Goal: Task Accomplishment & Management: Use online tool/utility

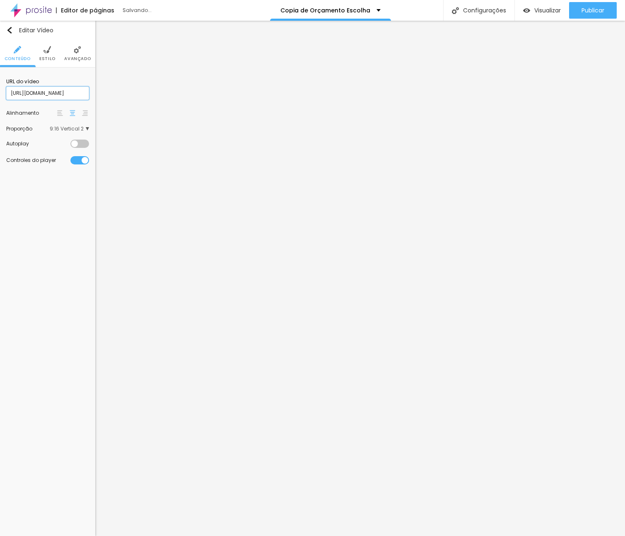
click at [51, 96] on input "https://youtu.be/lnczuVx6vLg?si=FqWGqPssLPwpKaNL" at bounding box center [47, 93] width 83 height 13
paste input "be.com/shorts/8FfGLipvdec"
click at [51, 92] on input "https://youtube.com/shorts/8FfGLipvdec" at bounding box center [47, 93] width 83 height 13
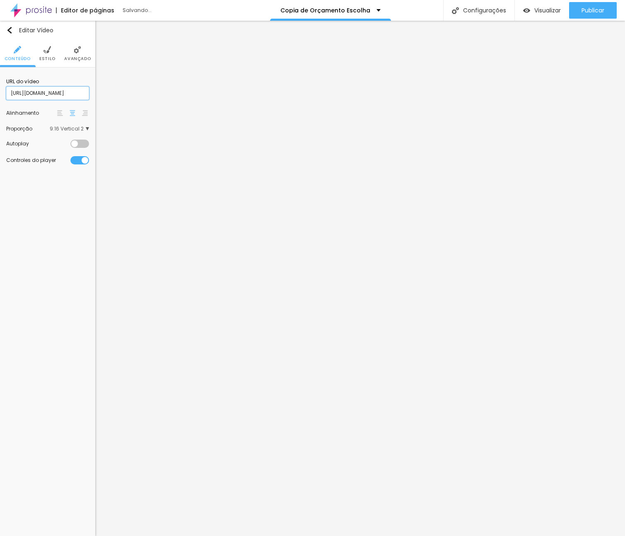
click at [51, 92] on input "https://youtube.com/shorts/8FfGLipvdec" at bounding box center [47, 93] width 83 height 13
paste input "youtube.com/shorts/8FfGLipvdec?themeRefresh=1"
click at [54, 90] on input "youtube.com/shorts/8FfGLipvdec?themeRefresh=1" at bounding box center [47, 93] width 83 height 13
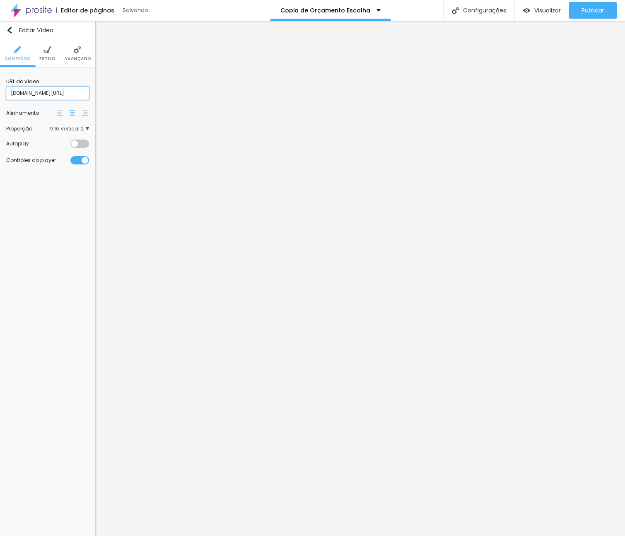
click at [54, 90] on input "youtube.com/shorts/8FfGLipvdec?themeRefresh=1" at bounding box center [47, 93] width 83 height 13
paste input "https://youtube.com/shorts/8FfGLipvdec?si=hLutkWcCIsZlnPF5"
click at [71, 95] on input "https://youtube.com/shorts/8FfGLipvdec?si=hLutkWcCIsZlnPF5" at bounding box center [47, 93] width 83 height 13
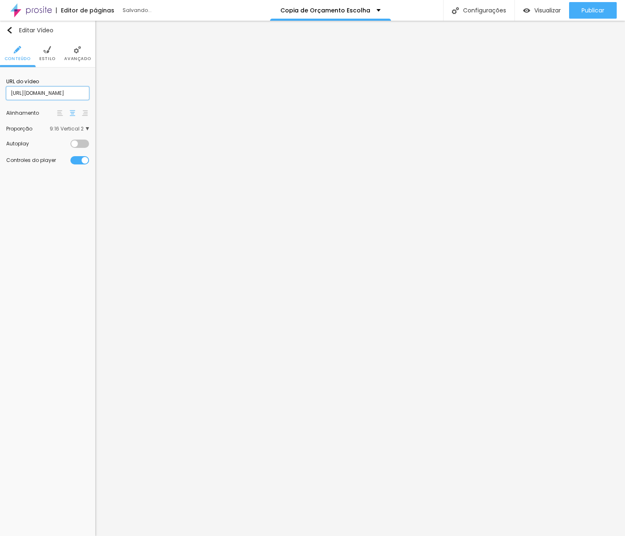
click at [71, 95] on input "https://youtube.com/shorts/8FfGLipvdec?si=hLutkWcCIsZlnPF5" at bounding box center [47, 93] width 83 height 13
paste input "feature=share"
type input "https://youtube.com/shorts/8FfGLipvdec?feature=share"
paste input "https://vimeo.com/1119985628?share=copy"
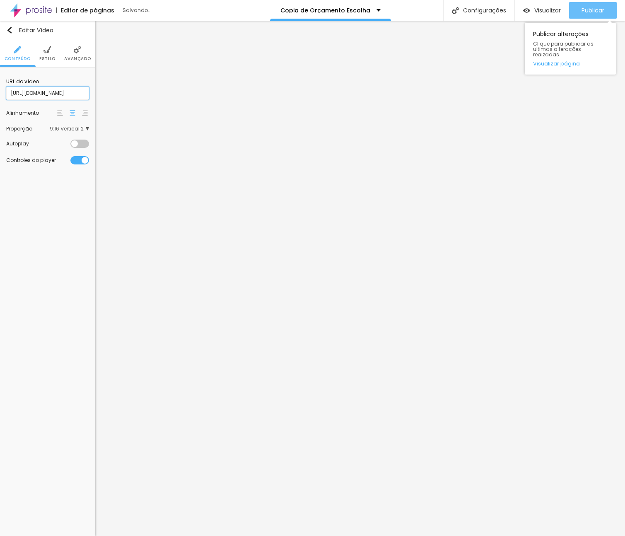
type input "https://vimeo.com/1119985628?share=copy"
click at [585, 10] on span "Publicar" at bounding box center [592, 10] width 23 height 7
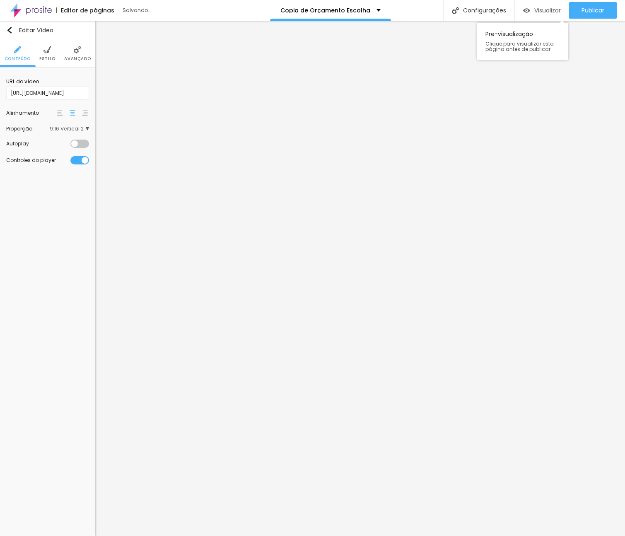
click at [547, 7] on span "Visualizar" at bounding box center [547, 10] width 27 height 7
click at [586, 16] on div "Publicar" at bounding box center [592, 10] width 23 height 17
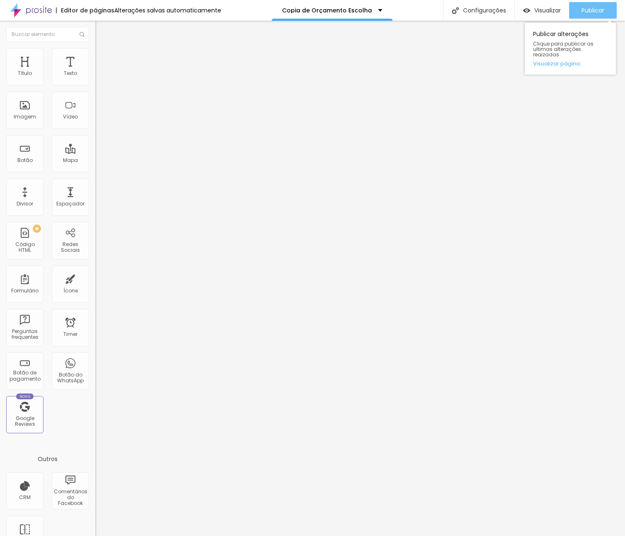
click at [603, 11] on span "Publicar" at bounding box center [592, 10] width 23 height 7
click at [95, 78] on input "https://youtu.be/lnczuVx6vLg?si=FqWGqPssLPwpKaNL" at bounding box center [144, 74] width 99 height 8
click at [592, 6] on div "Publicar" at bounding box center [592, 10] width 23 height 17
click at [595, 11] on span "Publicar" at bounding box center [592, 10] width 23 height 7
click at [597, 5] on div "Publicar" at bounding box center [592, 10] width 23 height 17
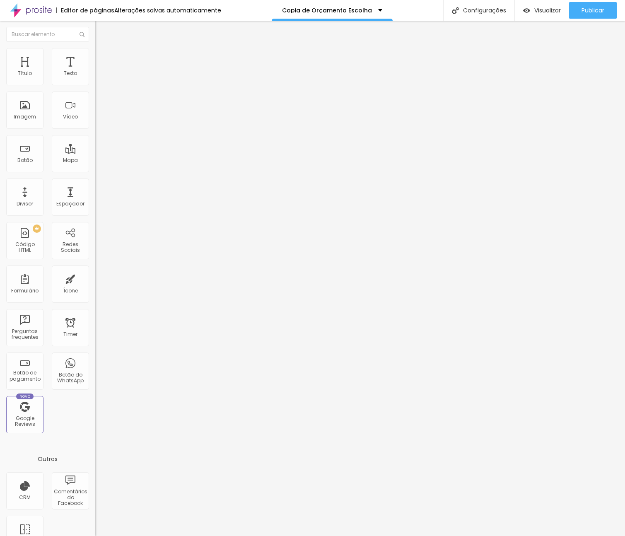
click at [95, 78] on input "https://youtu.be/lnczuVx6vLg?si=FqWGqPssLPwpKaNL" at bounding box center [144, 74] width 99 height 8
click at [95, 254] on div "Editar Vídeo Conteúdo Estilo Avançado URL do vídeo https://youtu.be/lnczuVx6vLg…" at bounding box center [142, 278] width 95 height 515
click at [95, 78] on input "text" at bounding box center [144, 74] width 99 height 8
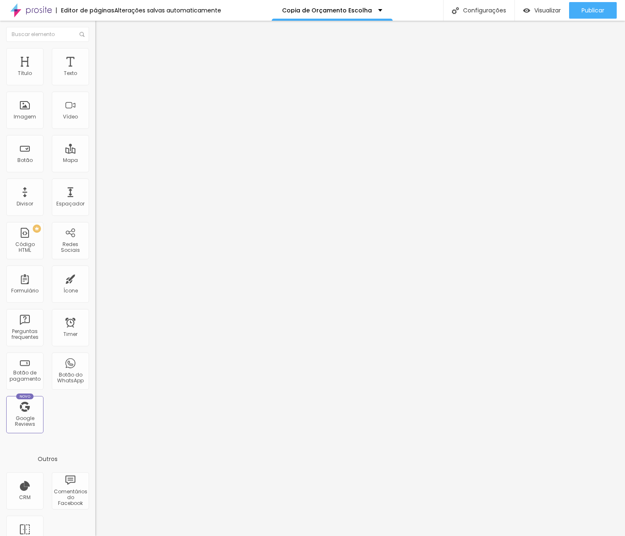
paste input "https://youtu.be/lnczuVx6vLg?si=FqWGqPssLPwpKaNL"
type input "https://youtu.be/lnczuVx6vLg?si=FqWGqPssLPwpKaNL"
click at [67, 115] on div "Vídeo" at bounding box center [70, 117] width 15 height 6
click at [95, 78] on input "text" at bounding box center [144, 74] width 99 height 8
paste input "https://vimeo.com/1119985628"
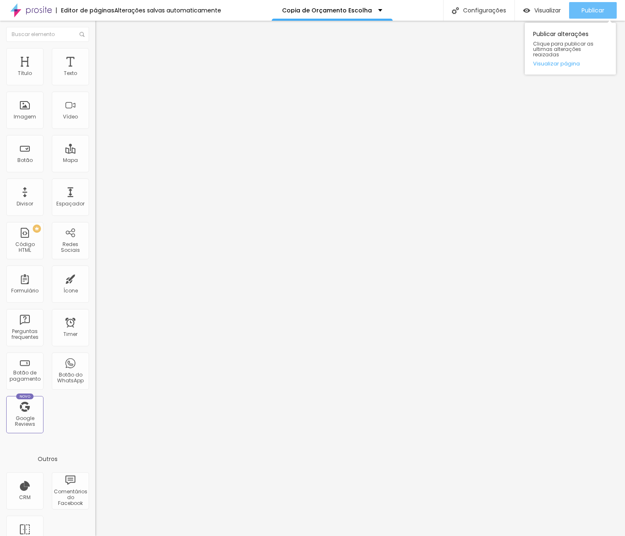
type input "https://vimeo.com/1119985628"
click at [597, 5] on div "Publicar" at bounding box center [592, 10] width 23 height 17
click at [587, 9] on span "Publicar" at bounding box center [592, 10] width 23 height 7
click at [607, 5] on button "Publicar" at bounding box center [593, 10] width 48 height 17
click at [607, 6] on button "Publicar" at bounding box center [593, 10] width 48 height 17
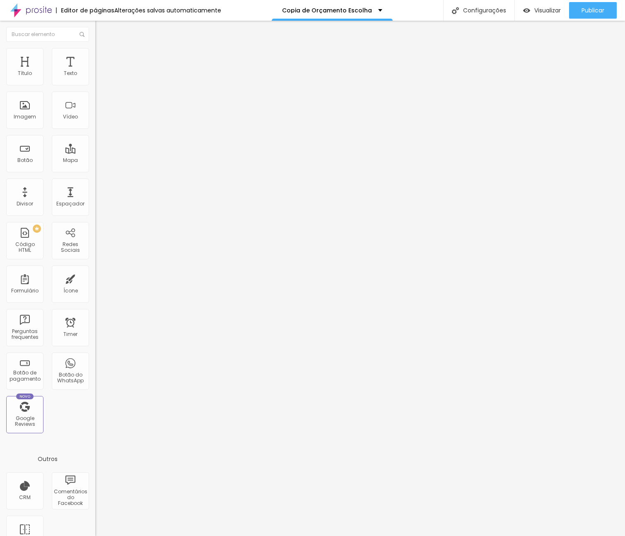
click at [95, 52] on img at bounding box center [98, 51] width 7 height 7
click at [103, 49] on span "Estilo" at bounding box center [109, 45] width 13 height 7
click at [101, 33] on div "Editar Título" at bounding box center [124, 30] width 47 height 7
click at [101, 30] on img "button" at bounding box center [104, 30] width 7 height 7
click at [95, 77] on div "Titulo 2 H2" at bounding box center [142, 73] width 95 height 7
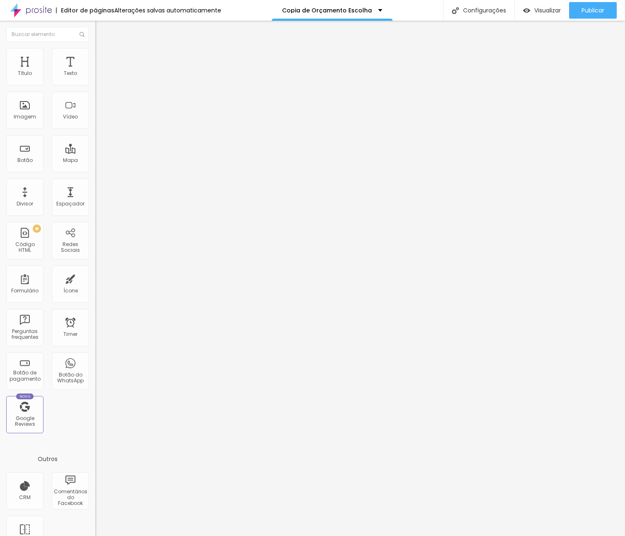
click at [95, 86] on span "Titulo 3" at bounding box center [106, 81] width 23 height 10
click at [95, 51] on img at bounding box center [98, 51] width 7 height 7
type input "7"
type input "3"
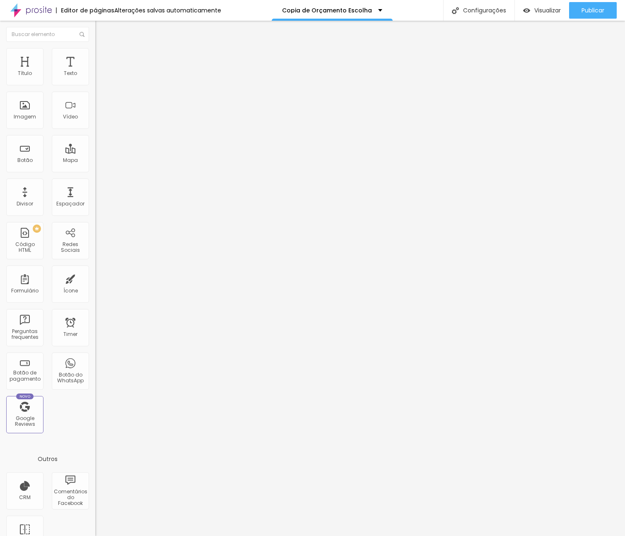
type input "3"
type input "1"
type input "0"
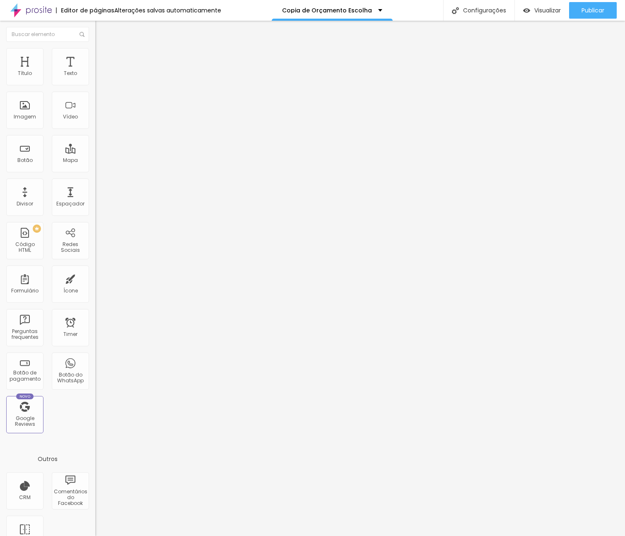
type input "1"
drag, startPoint x: 24, startPoint y: 83, endPoint x: 20, endPoint y: 84, distance: 4.6
type input "1"
click at [95, 152] on input "range" at bounding box center [121, 155] width 53 height 7
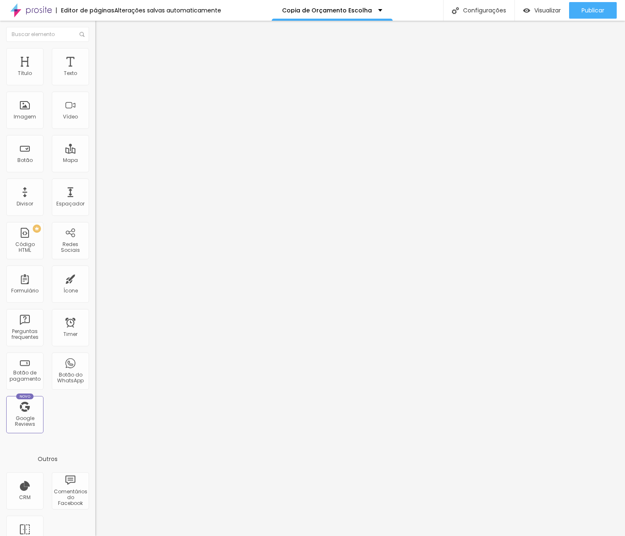
click at [95, 47] on img at bounding box center [98, 43] width 7 height 7
click at [101, 28] on img "button" at bounding box center [104, 30] width 7 height 7
click at [95, 304] on div "Editar Título Estilo Avançado Tamanho Titulo 1 H1 Titulo 2 H2 Titulo 3 H3 Titul…" at bounding box center [142, 278] width 95 height 515
click at [95, 299] on div "Editar Título Estilo Avançado Tamanho Titulo 1 H1 Titulo 2 H2 Titulo 3 H3 Titul…" at bounding box center [142, 278] width 95 height 515
click at [62, 72] on div "Texto" at bounding box center [70, 66] width 37 height 37
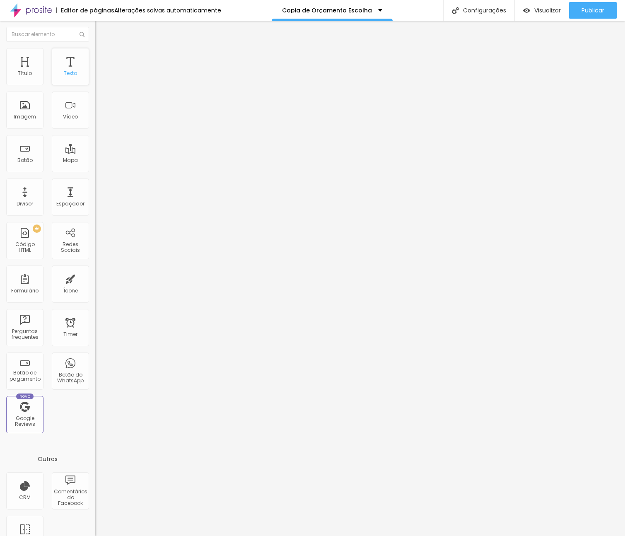
click at [74, 70] on div "Texto" at bounding box center [70, 66] width 37 height 37
click at [101, 29] on img "button" at bounding box center [104, 30] width 7 height 7
click at [103, 57] on span "Avançado" at bounding box center [116, 53] width 27 height 7
click at [95, 49] on img at bounding box center [98, 51] width 7 height 7
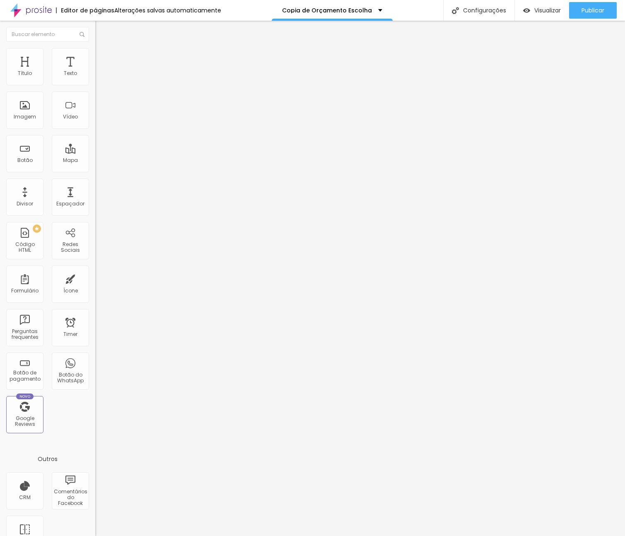
click at [95, 50] on img at bounding box center [98, 51] width 7 height 7
click at [95, 47] on img at bounding box center [98, 43] width 7 height 7
click at [95, 48] on img at bounding box center [98, 51] width 7 height 7
type input "9"
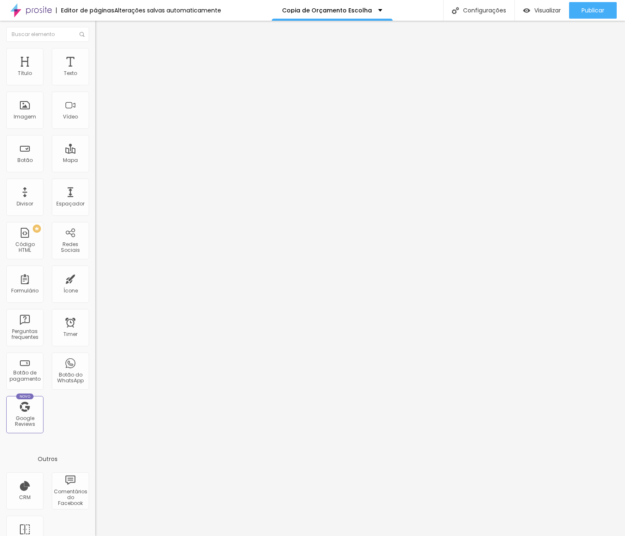
type input "28"
type input "53"
type input "49"
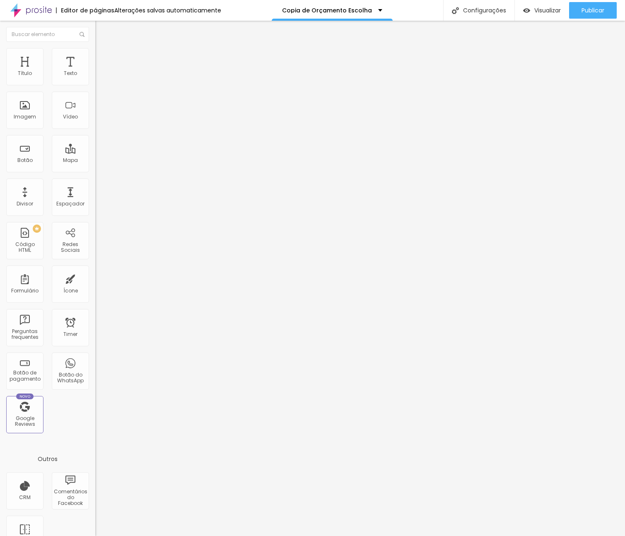
type input "49"
type input "28"
type input "22"
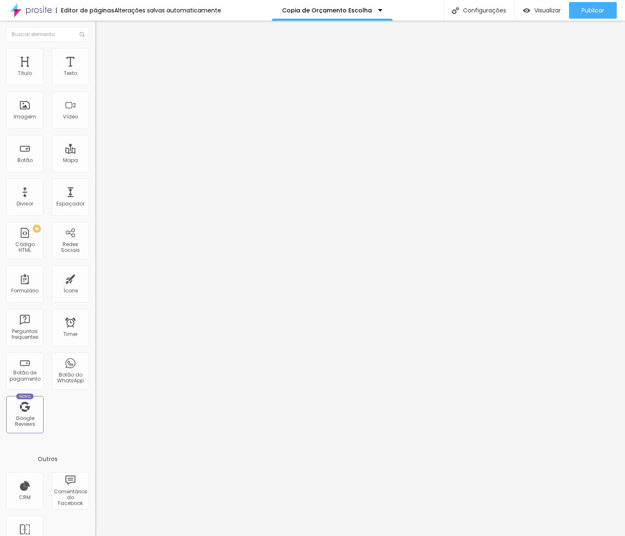
type input "17"
type input "16"
type input "13"
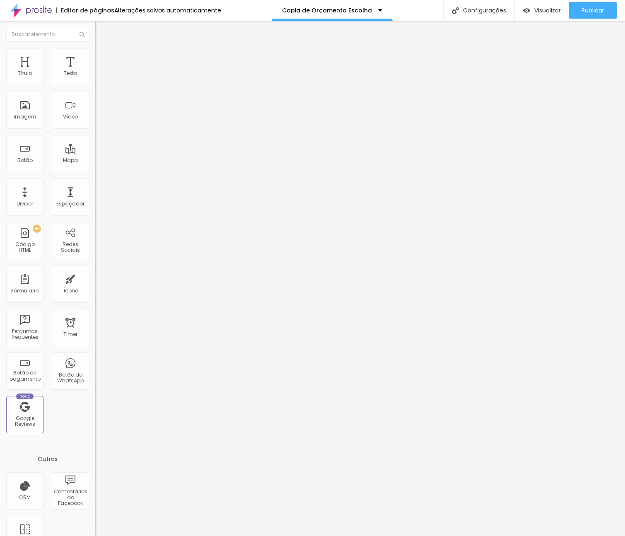
type input "13"
type input "6"
type input "4"
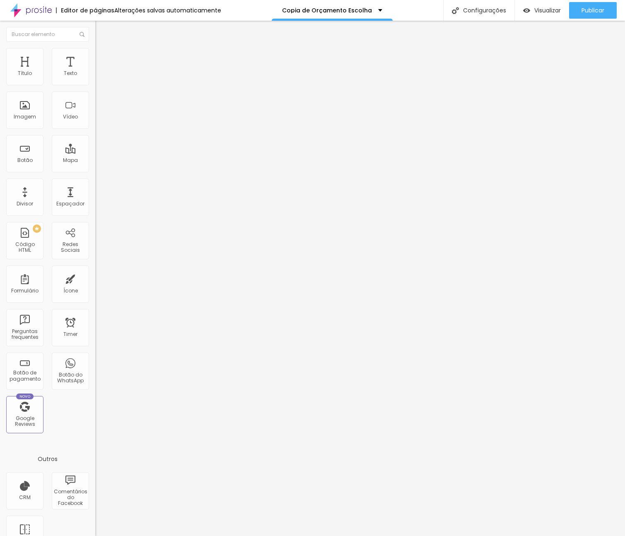
type input "7"
type input "12"
type input "16"
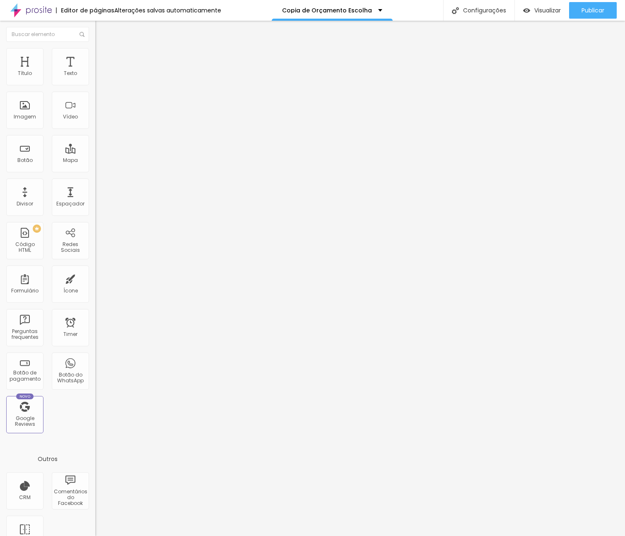
type input "16"
type input "17"
type input "18"
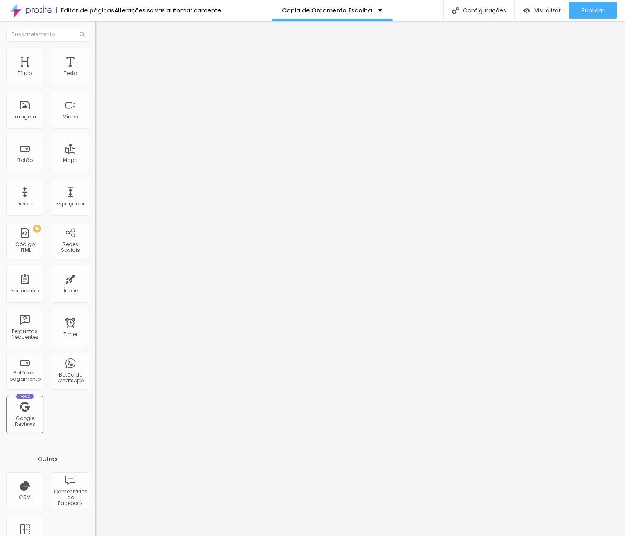
type input "19"
drag, startPoint x: 24, startPoint y: 83, endPoint x: 29, endPoint y: 86, distance: 5.6
type input "19"
click at [95, 152] on div at bounding box center [142, 155] width 95 height 7
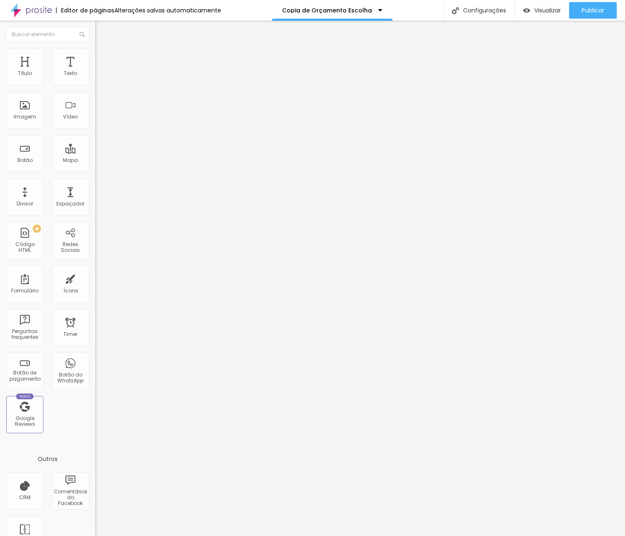
click at [101, 31] on div "Editar Texto" at bounding box center [124, 30] width 47 height 7
click at [95, 48] on img at bounding box center [98, 51] width 7 height 7
click at [77, 63] on div "Texto" at bounding box center [70, 66] width 37 height 37
click at [70, 65] on div "Texto" at bounding box center [70, 66] width 37 height 37
click at [101, 32] on img "button" at bounding box center [104, 30] width 7 height 7
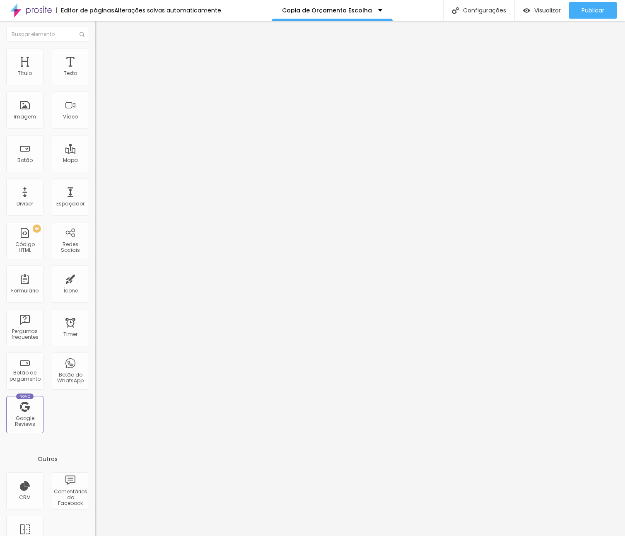
type input "18"
type input "21"
type input "22"
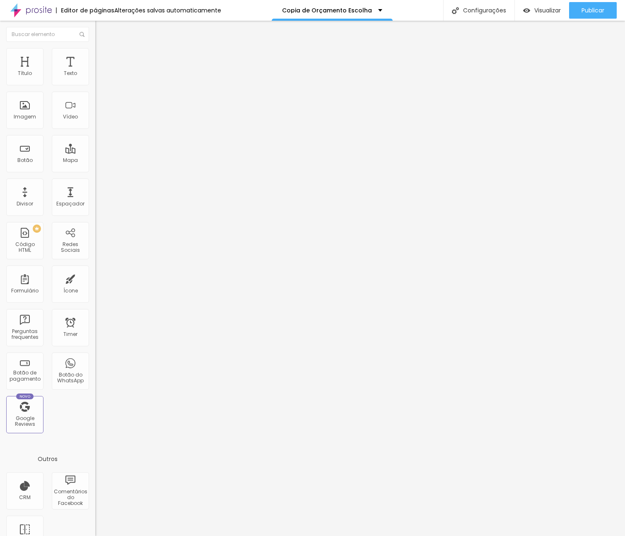
type input "22"
type input "23"
type input "24"
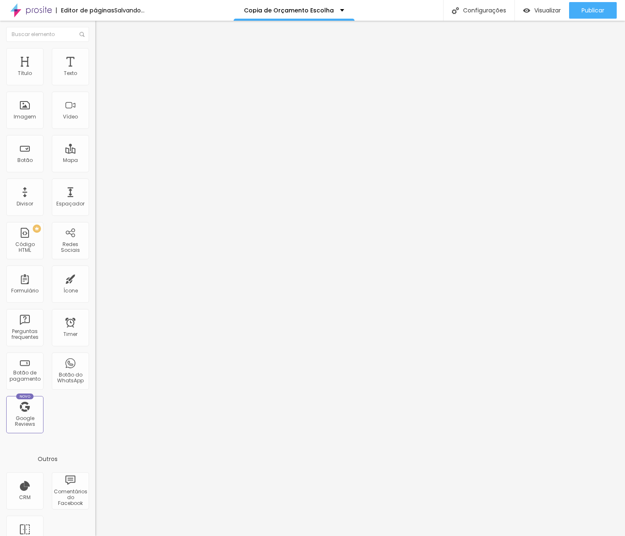
type input "25"
type input "28"
type input "29"
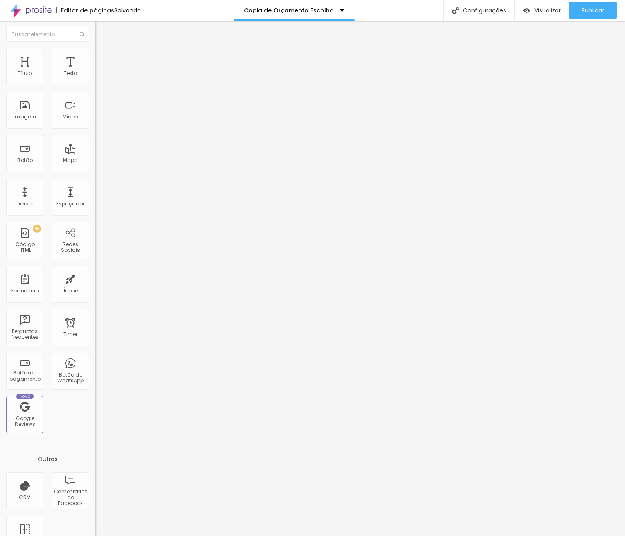
type input "29"
type input "30"
type input "31"
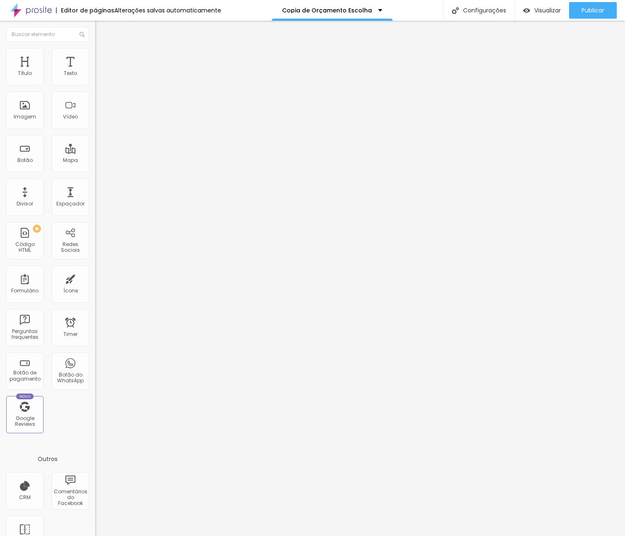
type input "32"
drag, startPoint x: 39, startPoint y: 80, endPoint x: 91, endPoint y: 93, distance: 53.3
type input "32"
click at [95, 82] on div "32 Tamanho do texto" at bounding box center [142, 114] width 95 height 117
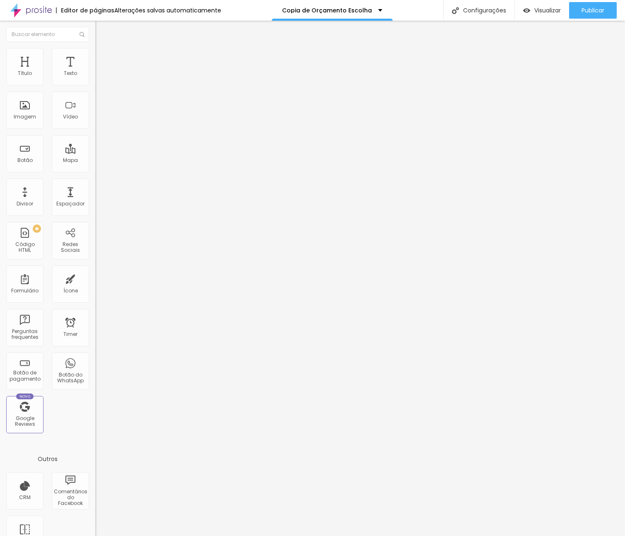
click at [95, 48] on img at bounding box center [98, 51] width 7 height 7
click at [95, 47] on img at bounding box center [98, 43] width 7 height 7
click at [593, 10] on span "Publicar" at bounding box center [592, 10] width 23 height 7
click at [592, 4] on div "Publicar" at bounding box center [592, 10] width 23 height 17
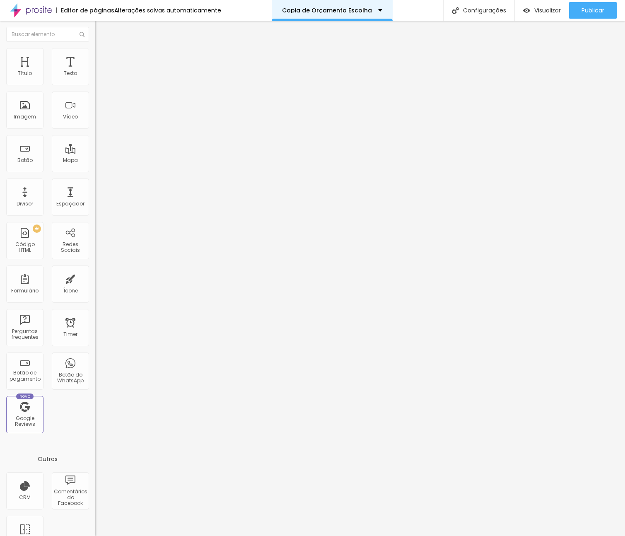
click at [330, 7] on div "Copia de Orçamento Escolha" at bounding box center [332, 10] width 121 height 21
click at [363, 9] on p "Copia de Orçamento Escolha" at bounding box center [325, 10] width 90 height 6
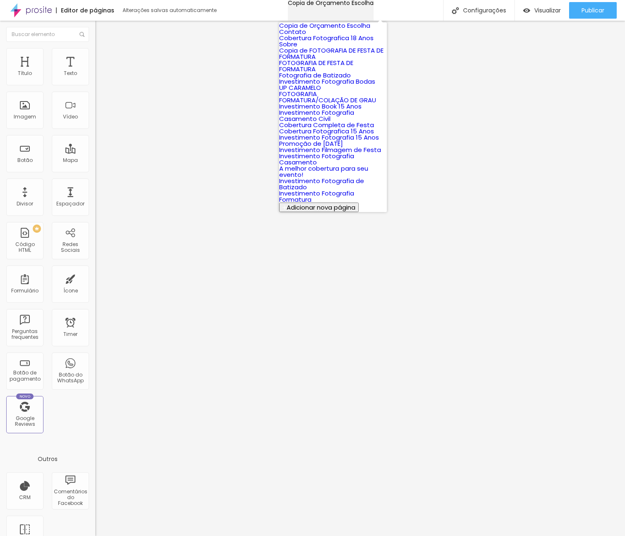
click at [363, 6] on p "Copia de Orçamento Escolha" at bounding box center [331, 3] width 86 height 6
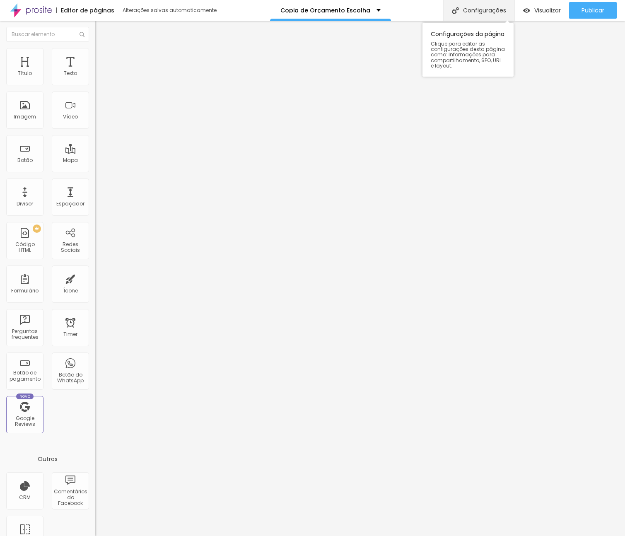
click at [480, 10] on div "Configurações" at bounding box center [478, 10] width 71 height 21
drag, startPoint x: 340, startPoint y: 175, endPoint x: 220, endPoint y: 162, distance: 120.7
paste input "TENHA A MELHOR COBERTURA PARA SEU EVENTO"
type input "TENHA A MELHOR COBERTURA PARA SEU EVENTO"
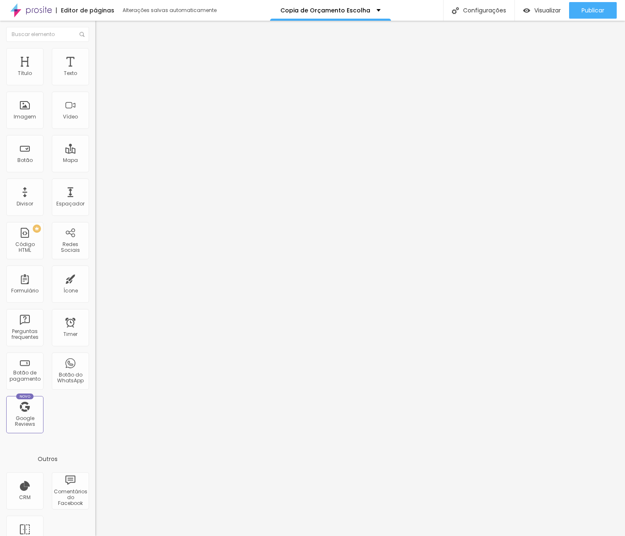
drag, startPoint x: 332, startPoint y: 215, endPoint x: 201, endPoint y: 209, distance: 131.0
type input "/tenha-a-melhor-cobertura-para-seu-evento"
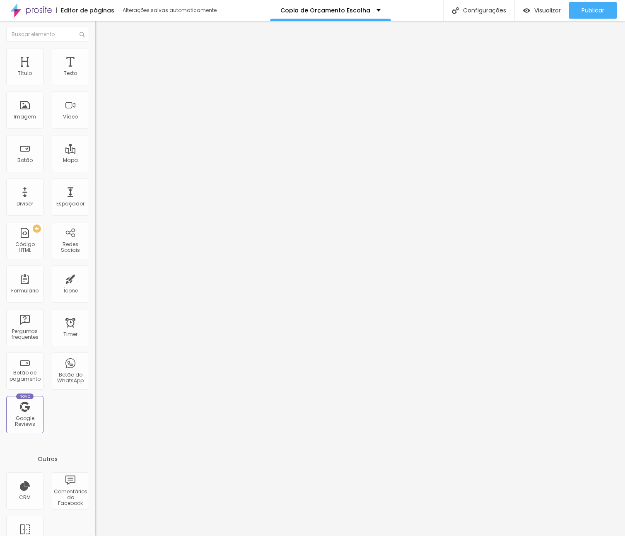
drag, startPoint x: 238, startPoint y: 292, endPoint x: 376, endPoint y: 301, distance: 139.0
paste textarea "Equipe FAURO FOTOS é composta por fotógrafos experientes, especializados em reg…"
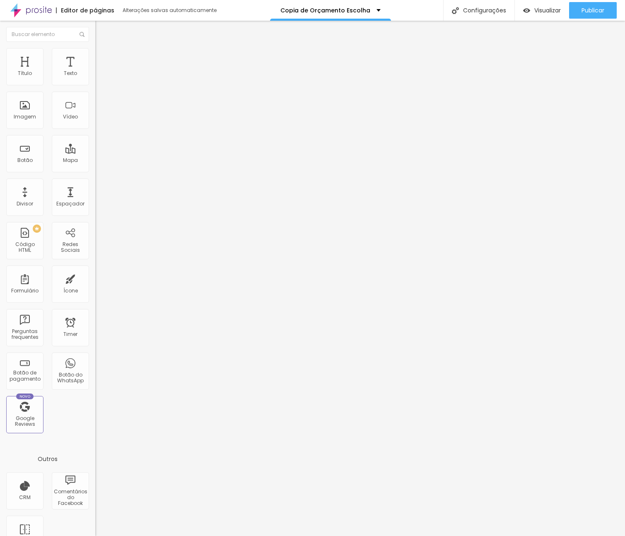
scroll to position [18, 0]
type textarea "A Equipe FAURO FOTOS é composta por fotógrafos experientes, especializados em r…"
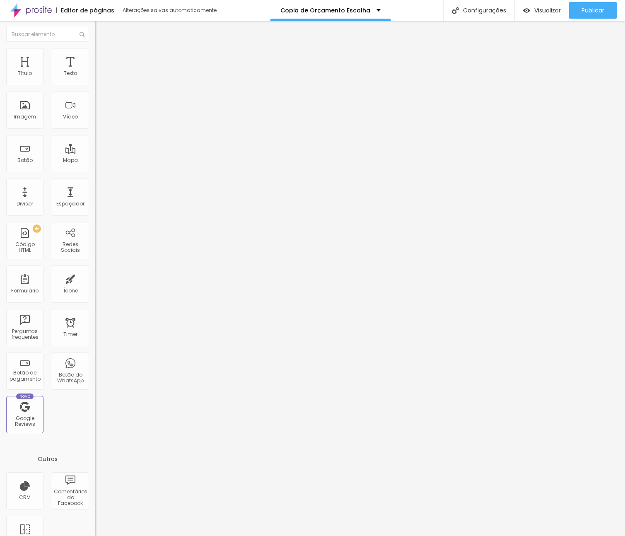
drag, startPoint x: 234, startPoint y: 352, endPoint x: 465, endPoint y: 380, distance: 232.8
click at [463, 535] on div at bounding box center [312, 544] width 625 height 7
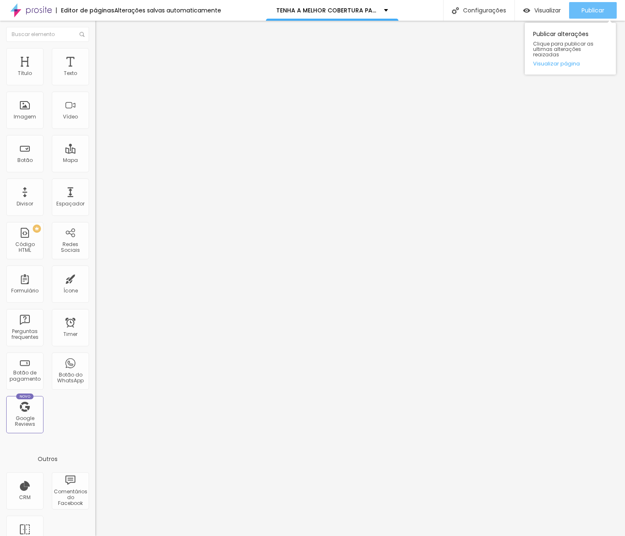
click at [590, 5] on div "Publicar" at bounding box center [592, 10] width 23 height 17
click at [599, 13] on span "Publicar" at bounding box center [592, 10] width 23 height 7
click at [95, 85] on span "Titulo 3" at bounding box center [106, 80] width 23 height 10
click at [95, 92] on span "Titulo 4" at bounding box center [106, 88] width 22 height 8
click at [95, 97] on span "Titulo 5" at bounding box center [104, 93] width 18 height 7
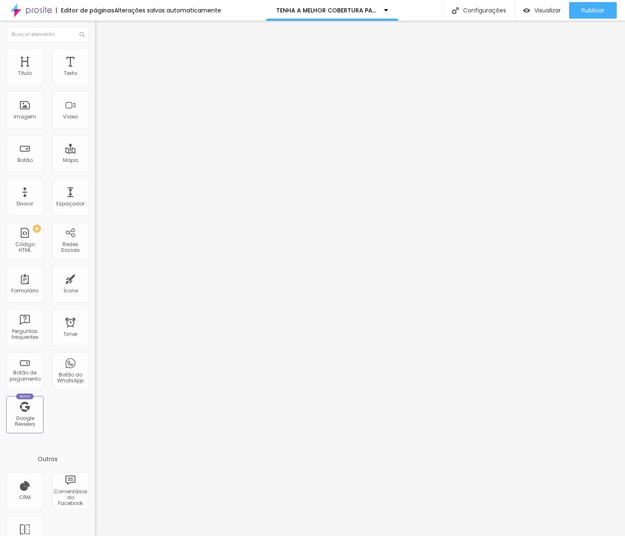
click at [95, 97] on div "Titulo 5 H5" at bounding box center [142, 93] width 95 height 8
click at [95, 102] on div "Titulo 6 H6" at bounding box center [142, 99] width 95 height 5
click at [95, 85] on span "Titulo 3" at bounding box center [106, 80] width 23 height 10
click at [95, 97] on span "Titulo 5" at bounding box center [104, 93] width 18 height 7
click at [77, 76] on div "Texto" at bounding box center [70, 66] width 37 height 37
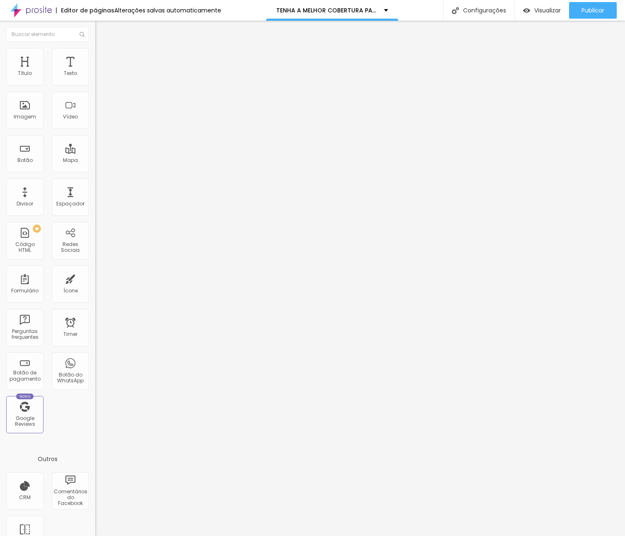
click at [95, 51] on li "Avançado" at bounding box center [142, 52] width 95 height 8
click at [103, 49] on span "Estilo" at bounding box center [109, 45] width 13 height 7
click at [95, 34] on button "Editar Texto" at bounding box center [142, 30] width 95 height 19
click at [101, 31] on img "button" at bounding box center [104, 30] width 7 height 7
click at [101, 28] on img "button" at bounding box center [104, 30] width 7 height 7
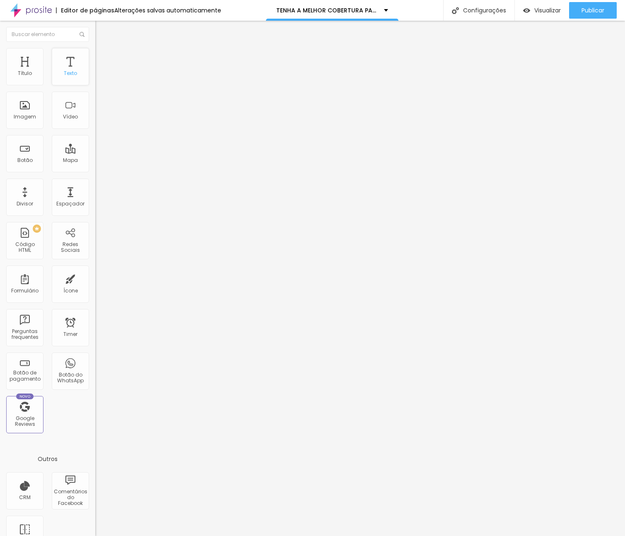
click at [66, 65] on div "Texto" at bounding box center [70, 66] width 37 height 37
click at [103, 57] on span "Avançado" at bounding box center [116, 53] width 27 height 7
click at [95, 26] on button "Editar Texto" at bounding box center [142, 30] width 95 height 19
click at [95, 80] on button "button" at bounding box center [101, 75] width 12 height 9
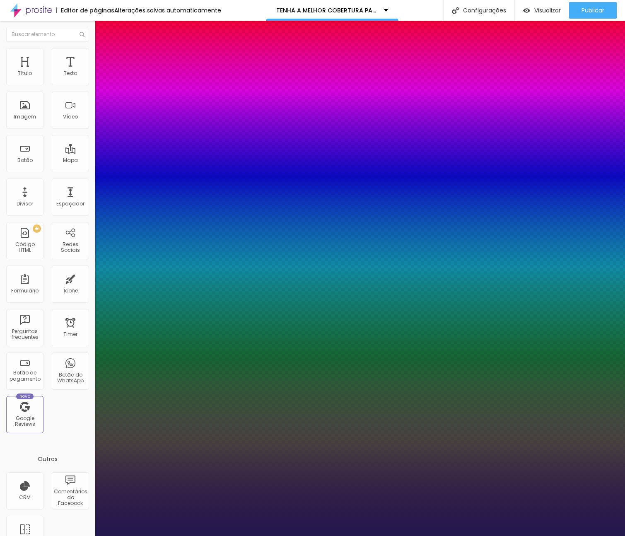
type input "1"
click at [79, 535] on div at bounding box center [312, 536] width 625 height 0
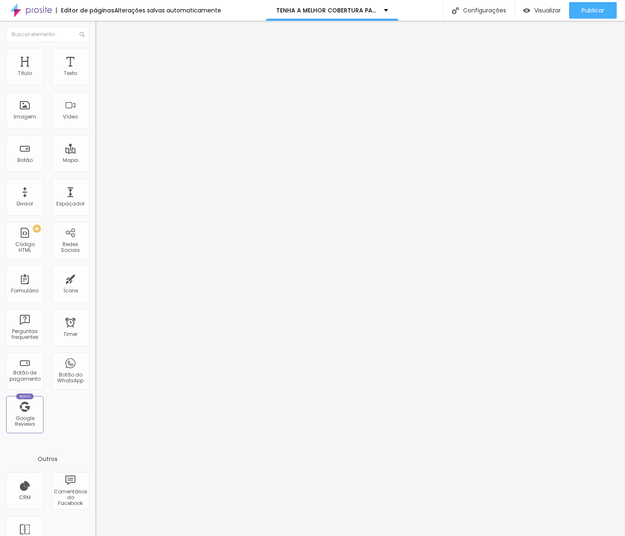
scroll to position [0, 0]
click at [95, 80] on button "button" at bounding box center [101, 75] width 12 height 9
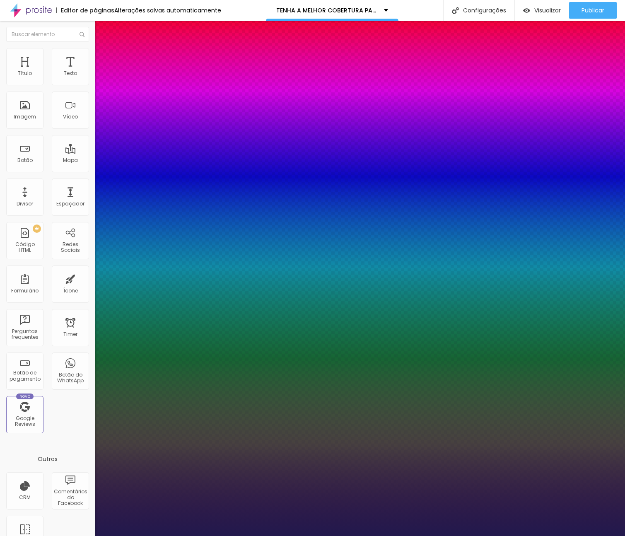
type input "1"
type input "14"
type input "1"
type input "16"
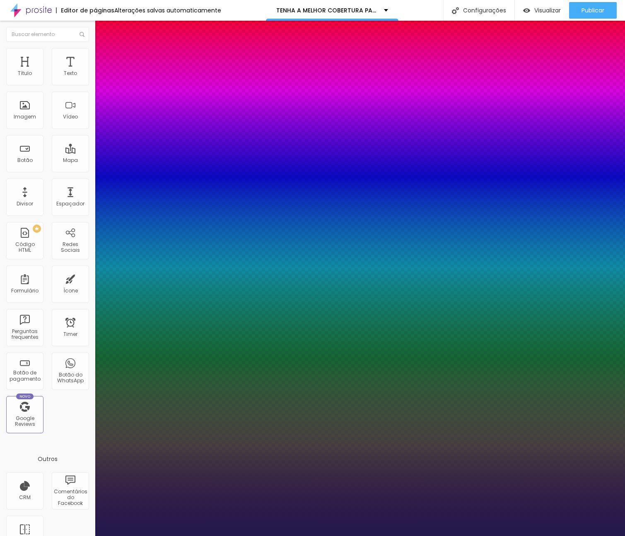
type input "16"
type input "1"
type input "21"
type input "1"
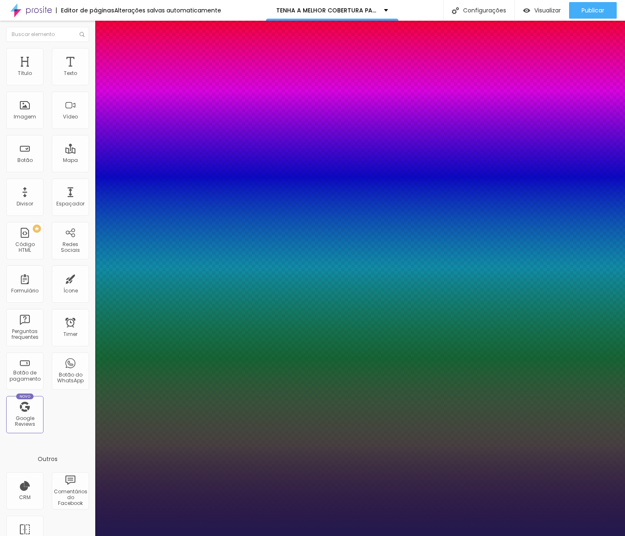
type input "32"
type input "1"
type input "38"
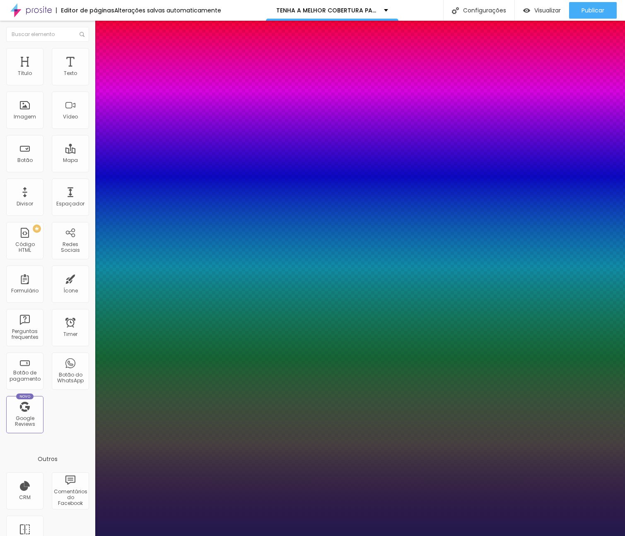
type input "1"
type input "39"
type input "1"
type input "38"
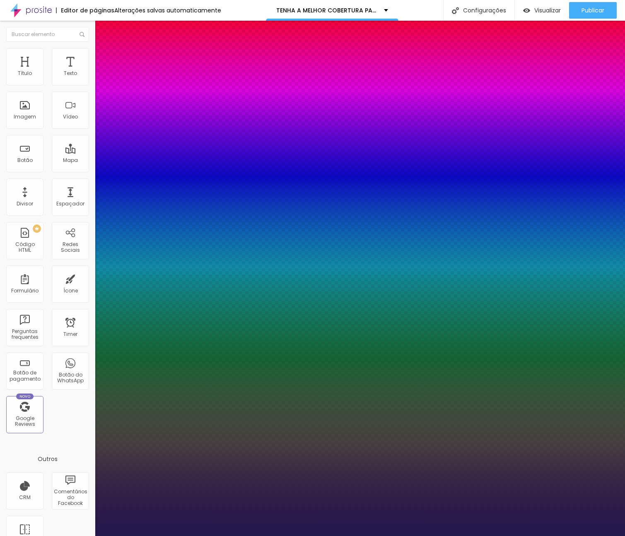
type input "38"
type input "1"
type input "37"
type input "1"
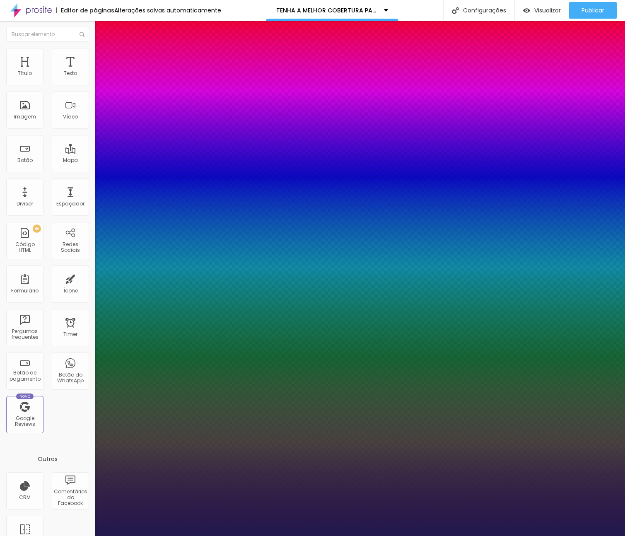
type input "36"
type input "1"
type input "35"
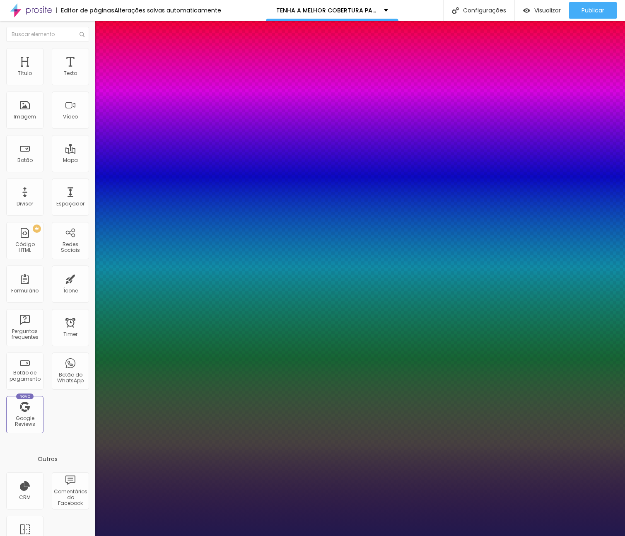
type input "1"
type input "34"
type input "1"
type input "33"
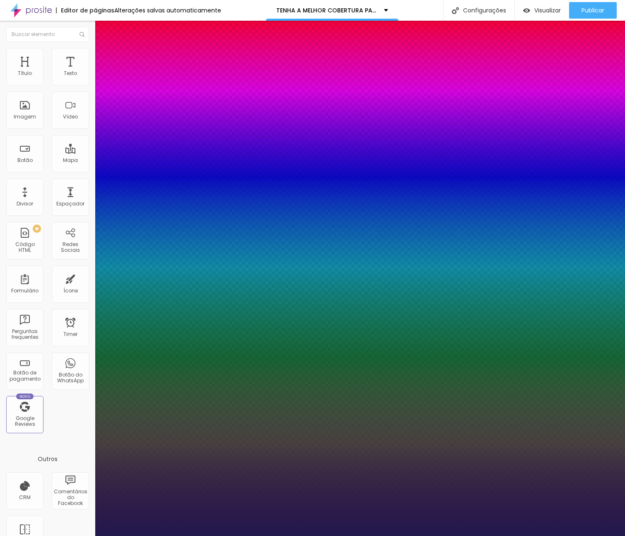
type input "33"
type input "1"
type input "32"
type input "1"
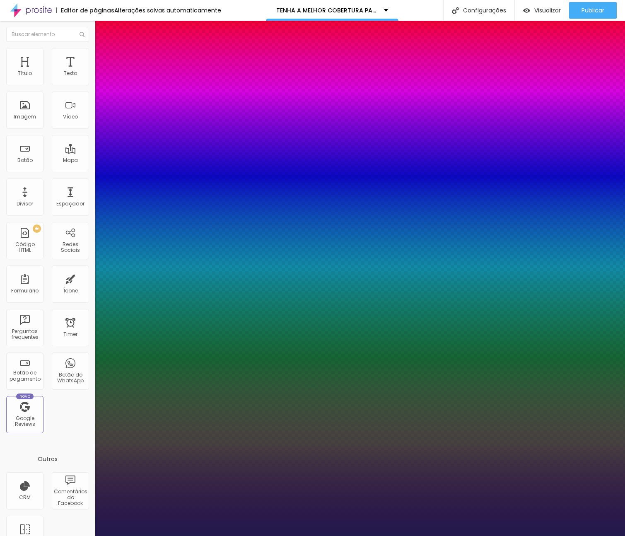
type input "31"
type input "1"
drag, startPoint x: 110, startPoint y: 136, endPoint x: 121, endPoint y: 138, distance: 11.0
type input "31"
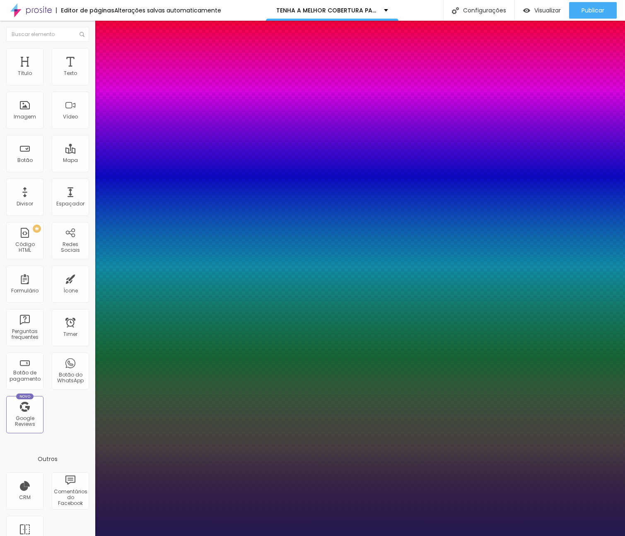
type input "1"
type input "0.3"
type input "1"
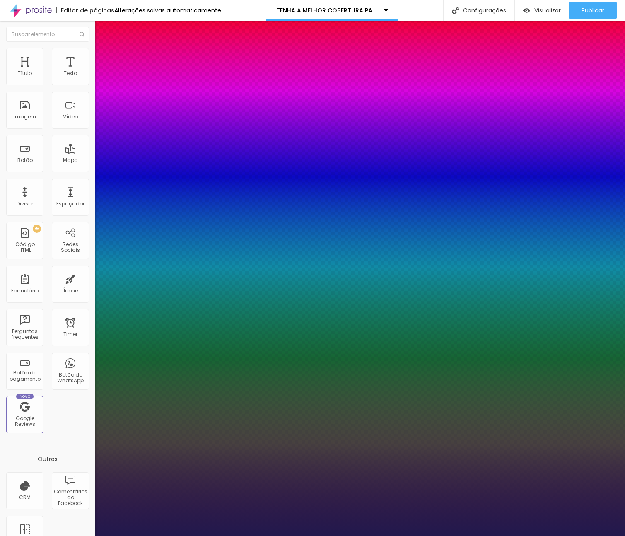
type input "0.4"
type input "1"
type input "0.6"
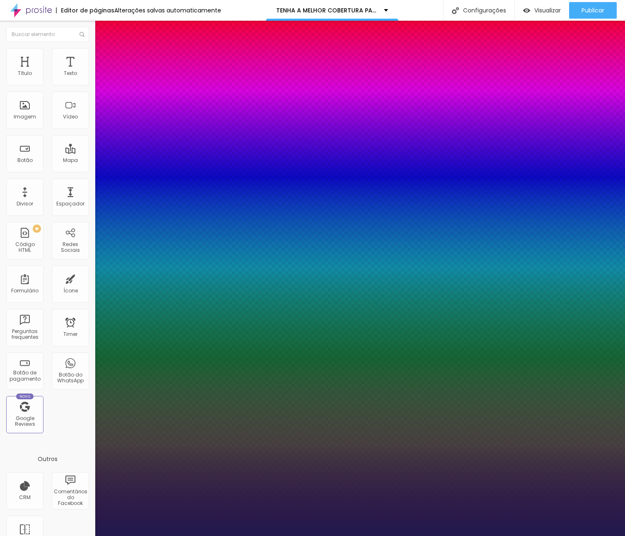
type input "1"
type input "0.8"
type input "1"
type input "0.9"
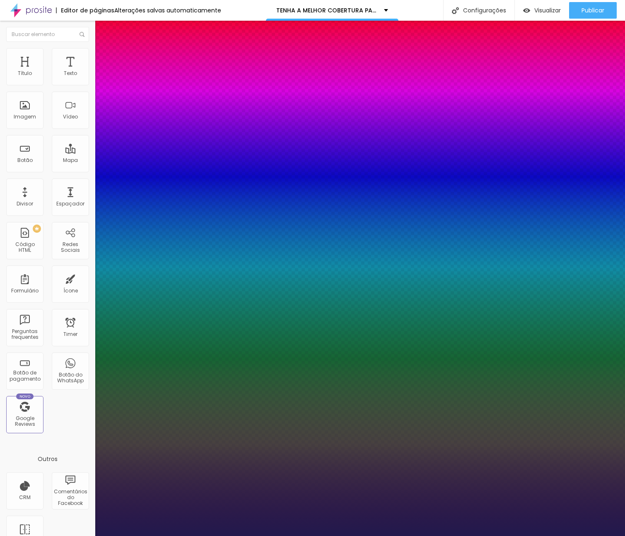
type input "0.9"
type input "1"
type input "1.1"
type input "1"
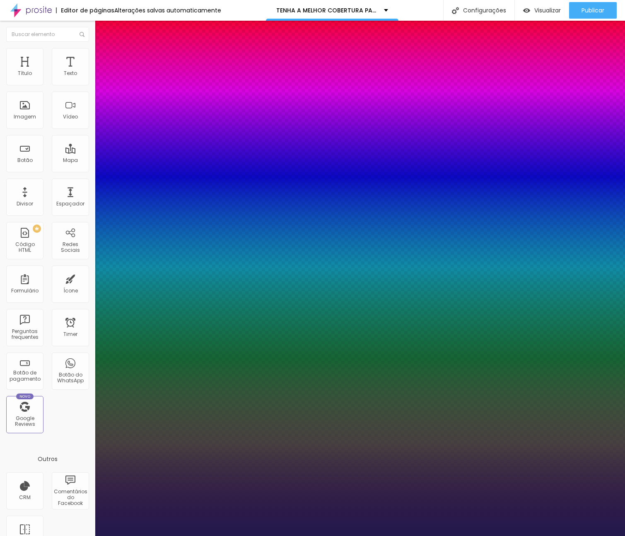
type input "1.2"
type input "1"
type input "1.3"
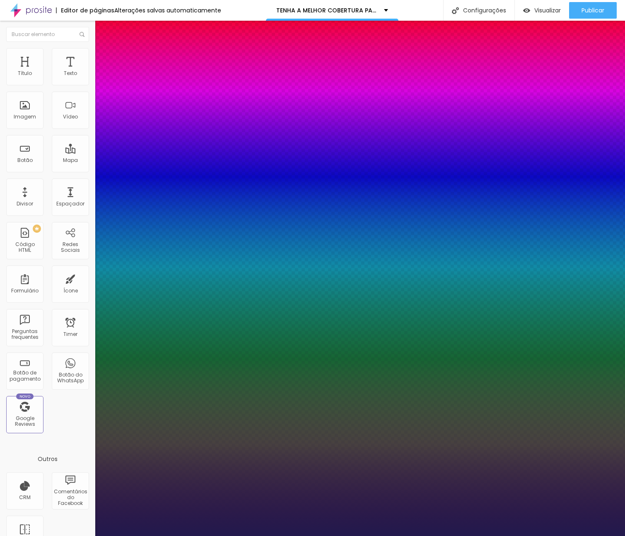
type input "1"
type input "1.4"
type input "1"
type input "1.5"
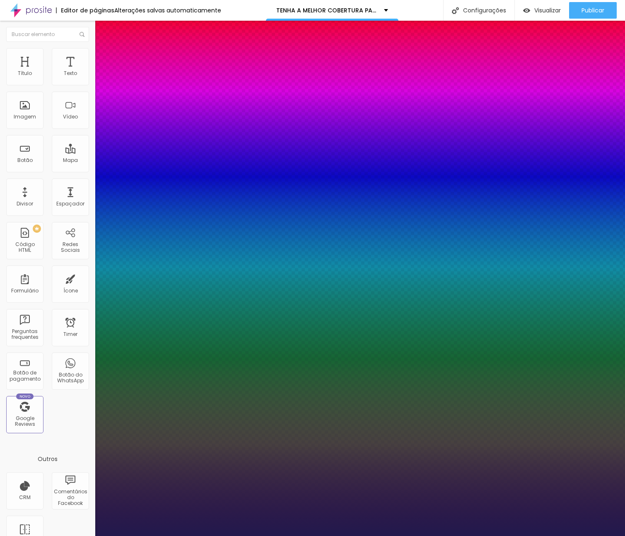
type input "1.5"
type input "1"
drag, startPoint x: 108, startPoint y: 159, endPoint x: 114, endPoint y: 161, distance: 6.2
type input "1.5"
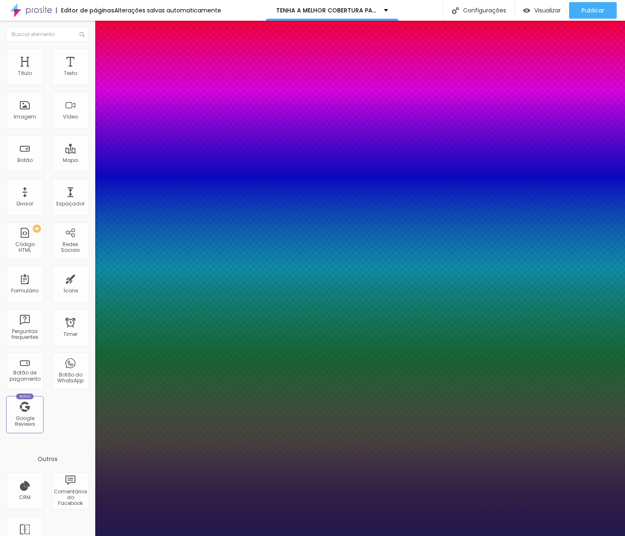
type input "1"
type input "1.2"
type input "1"
type input "1.1"
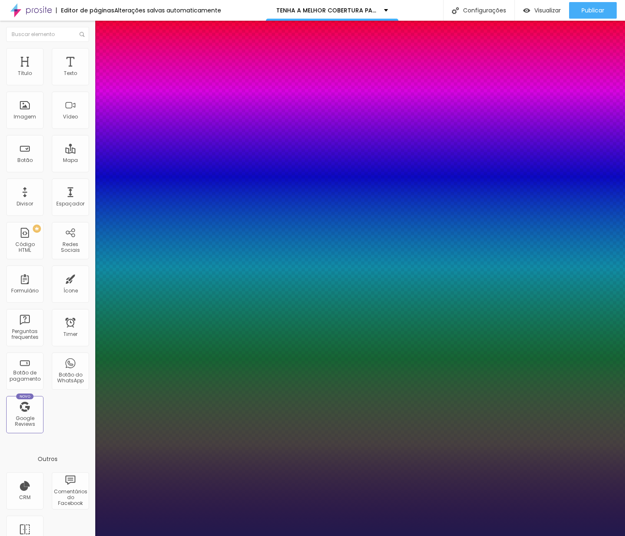
type input "1.1"
type input "1"
type input "1.2"
type input "1"
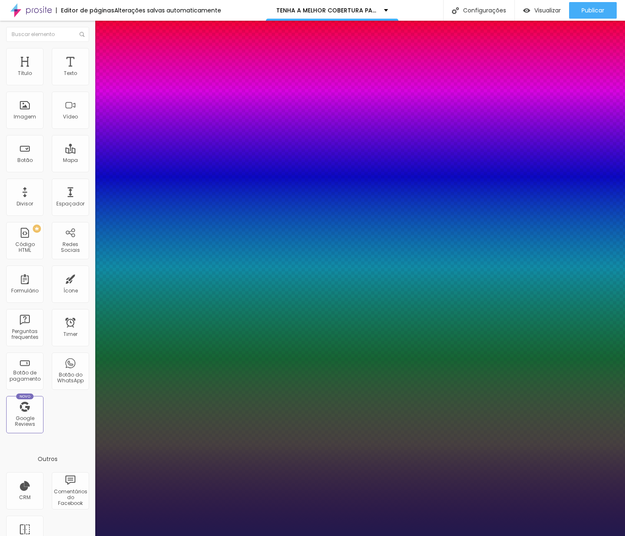
type input "1.3"
type input "1"
type input "1.4"
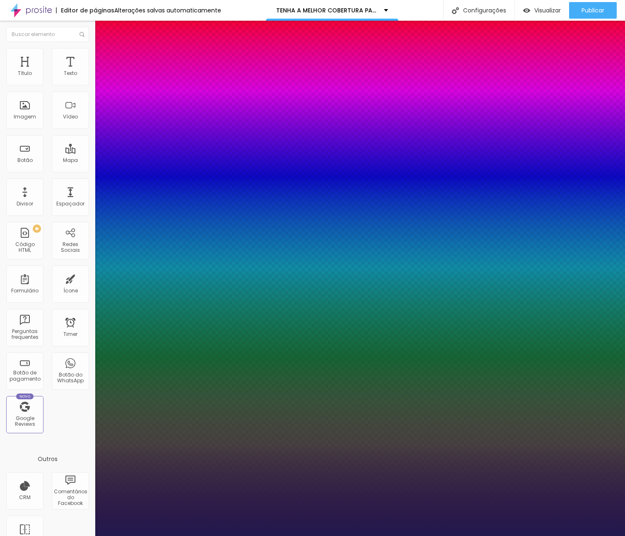
type input "1"
type input "1.5"
type input "1"
type input "1.6"
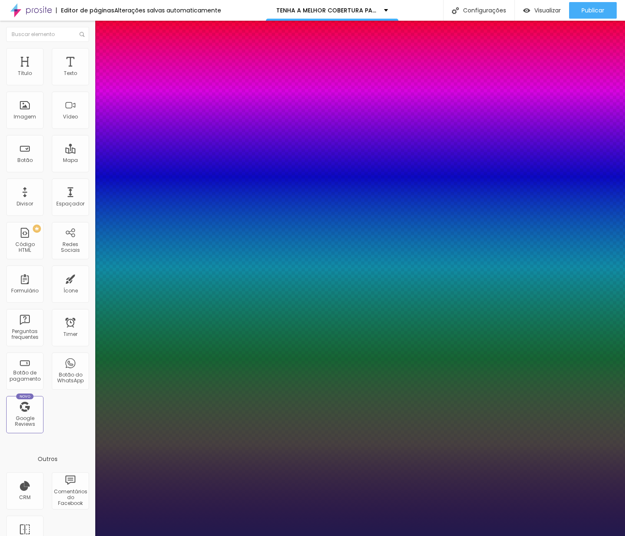
type input "1.6"
type input "1"
type input "1.7"
type input "1"
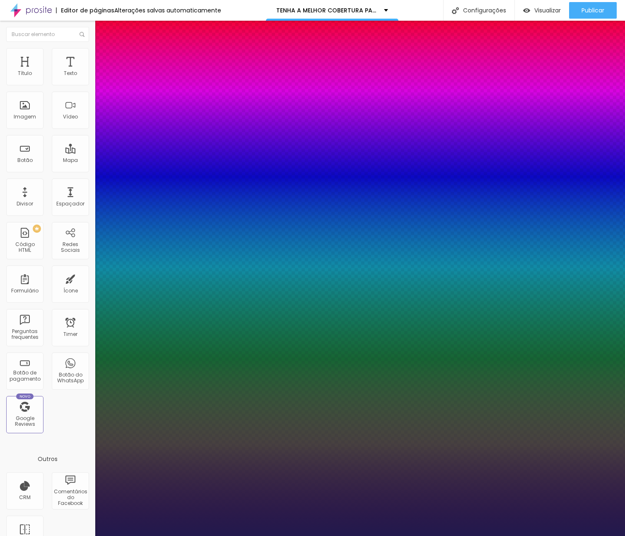
type input "1.8"
type input "1"
type input "1.7"
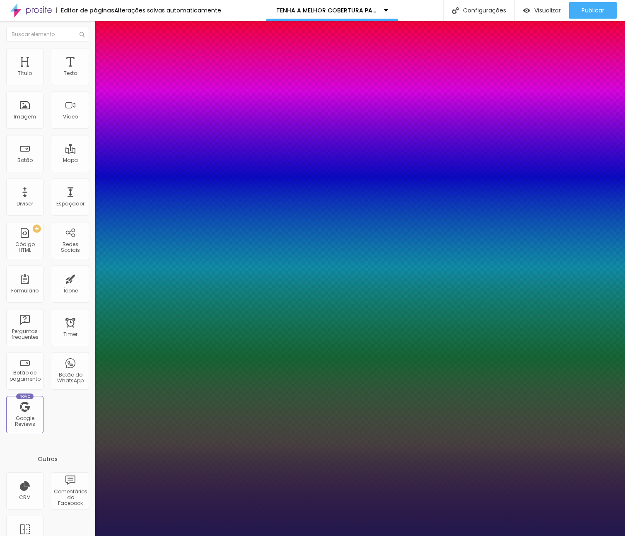
type input "1"
type input "1.6"
type input "1"
type input "1.5"
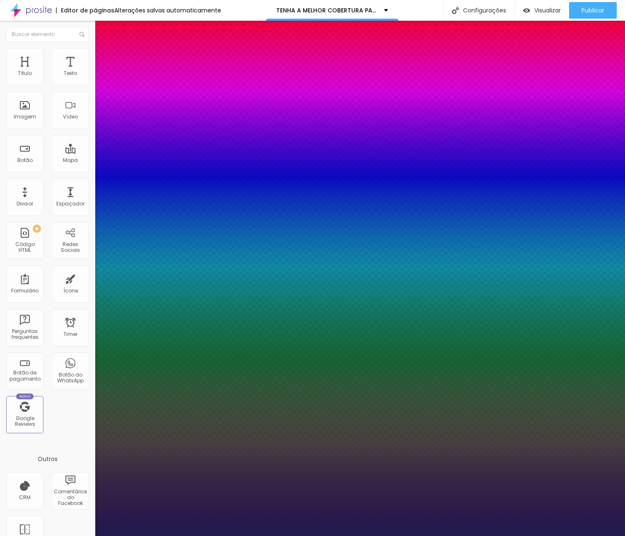
type input "1.5"
type input "1"
drag, startPoint x: 137, startPoint y: 201, endPoint x: 142, endPoint y: 201, distance: 5.0
type input "1.5"
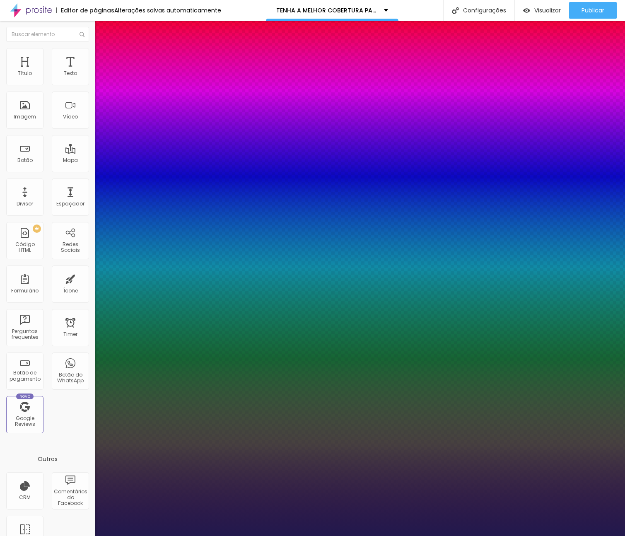
type input "3"
type input "17"
type input "26"
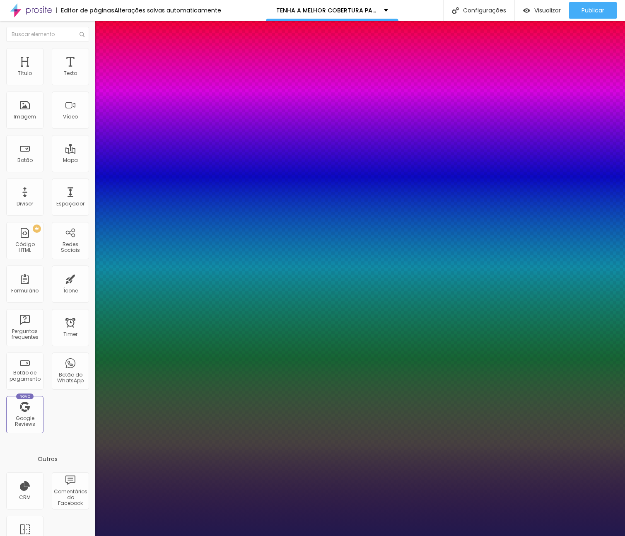
type input "26"
type input "31"
type input "35"
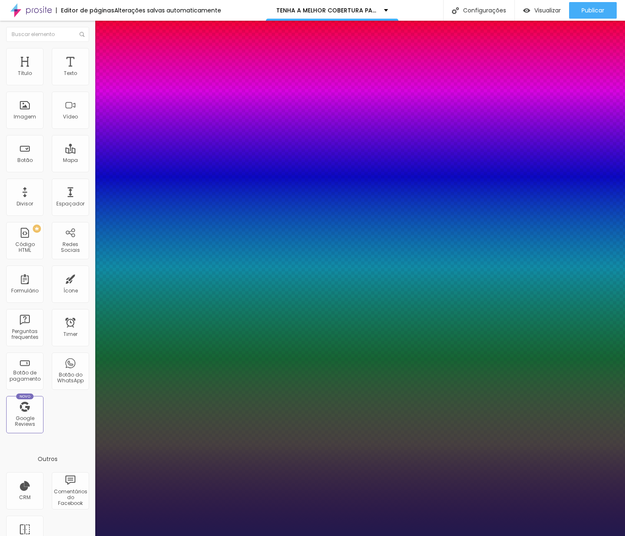
type input "39"
type input "35"
type input "11"
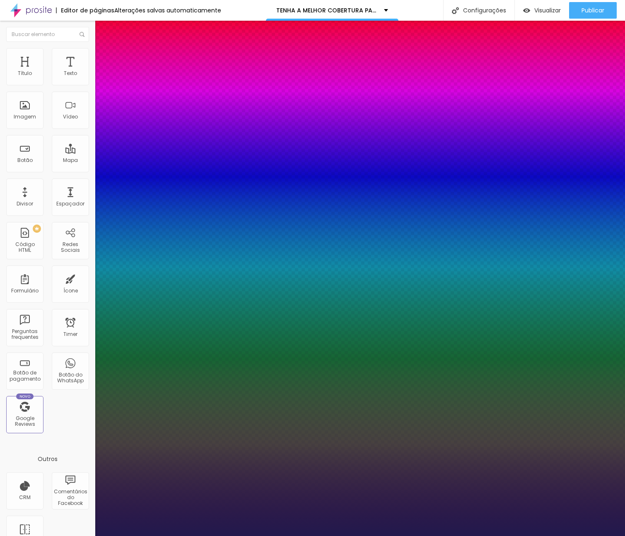
type input "11"
type input "6"
type input "3"
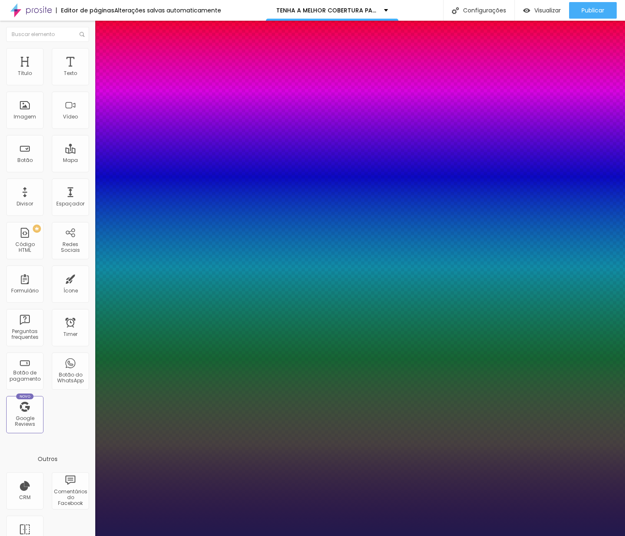
type input "0"
type input "6"
type input "12"
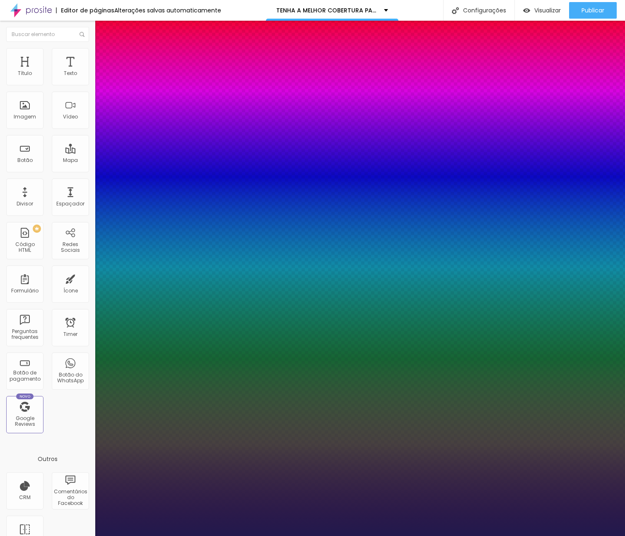
type input "12"
type input "16"
type input "17"
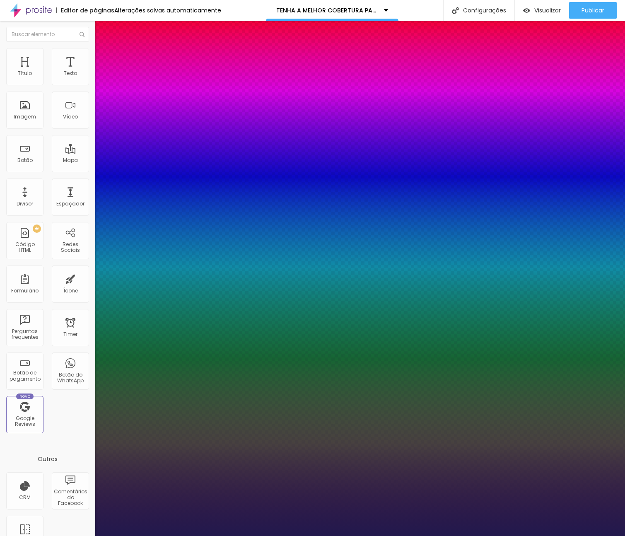
type input "18"
type input "17"
type input "16"
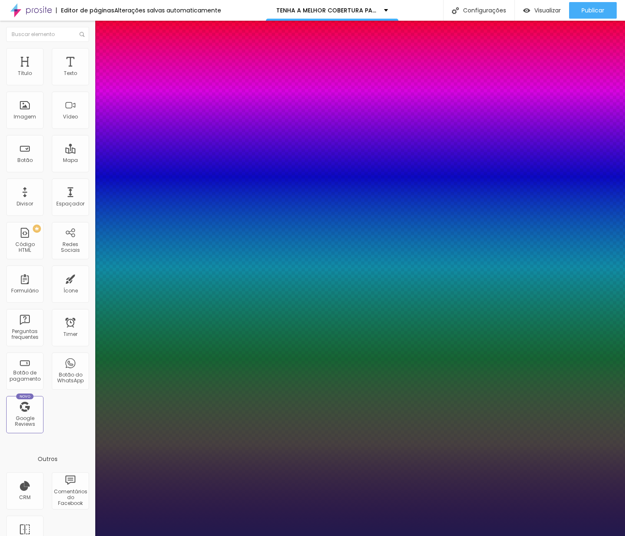
type input "16"
type input "11"
type input "8"
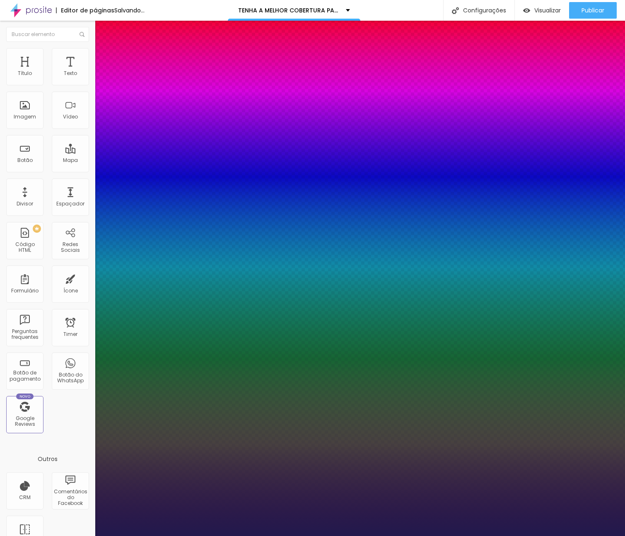
drag, startPoint x: 116, startPoint y: 180, endPoint x: 111, endPoint y: 181, distance: 5.4
type input "8"
click at [243, 535] on div at bounding box center [312, 536] width 625 height 0
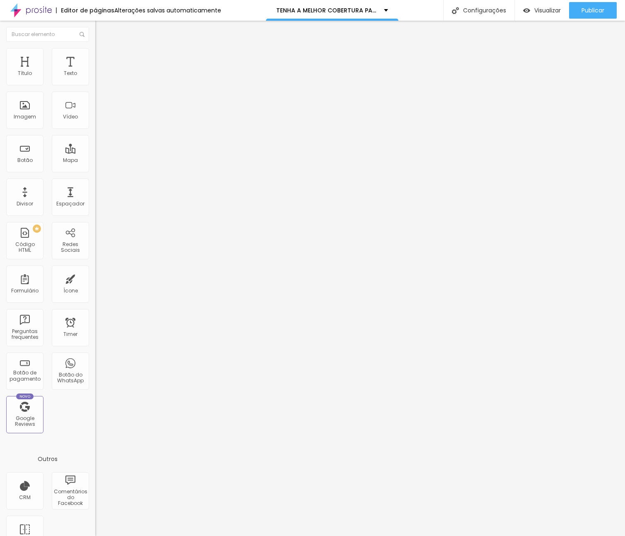
click at [95, 79] on button "button" at bounding box center [101, 75] width 12 height 9
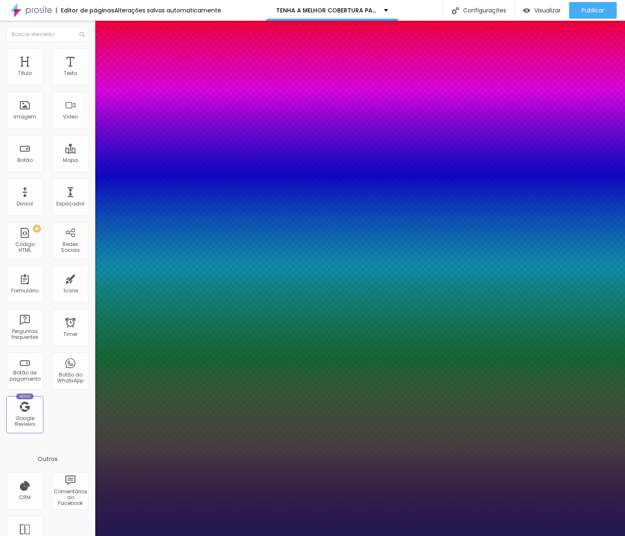
select select "Arsenal-Bold"
click at [267, 535] on div at bounding box center [312, 536] width 625 height 0
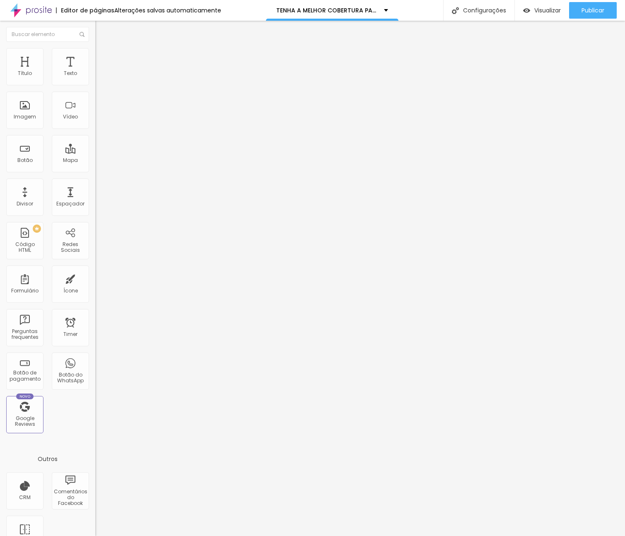
click at [95, 80] on button "button" at bounding box center [101, 75] width 12 height 9
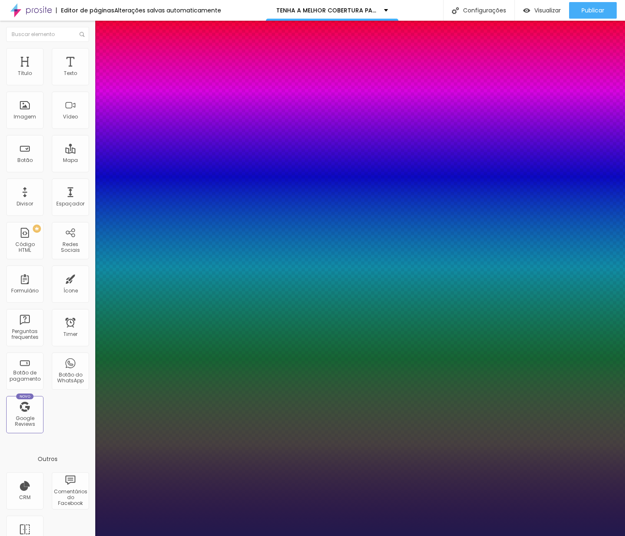
type input "32"
type input "46"
type input "59"
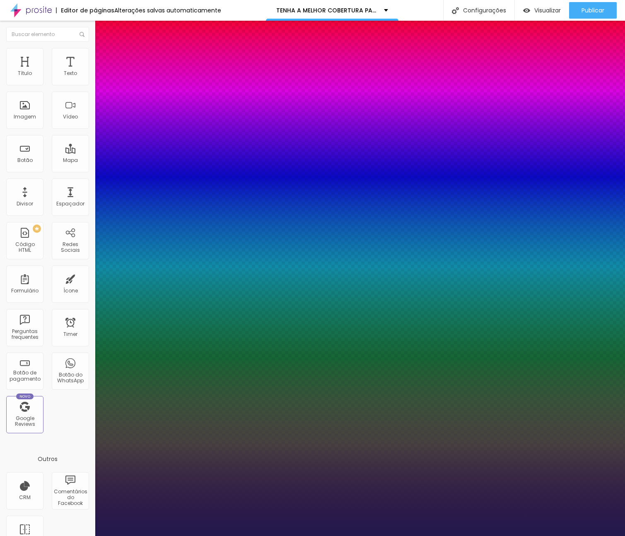
type input "59"
type input "61"
type input "64"
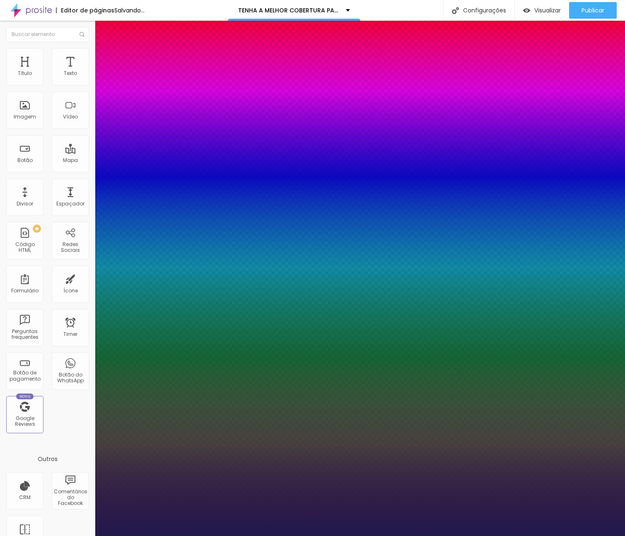
type input "65"
type input "67"
type input "69"
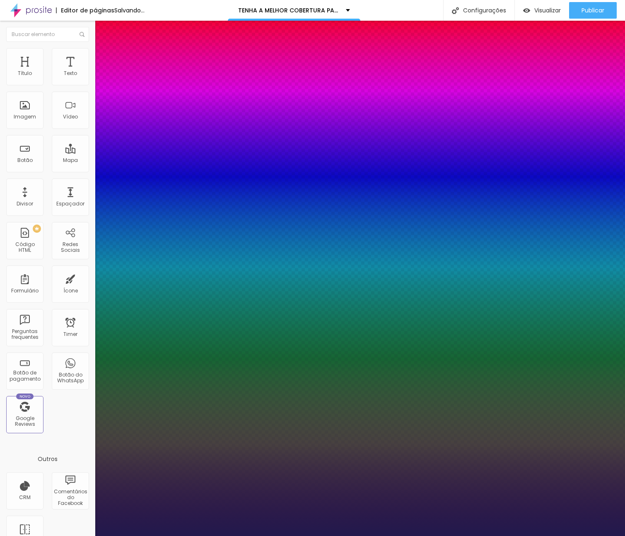
type input "69"
type input "70"
type input "71"
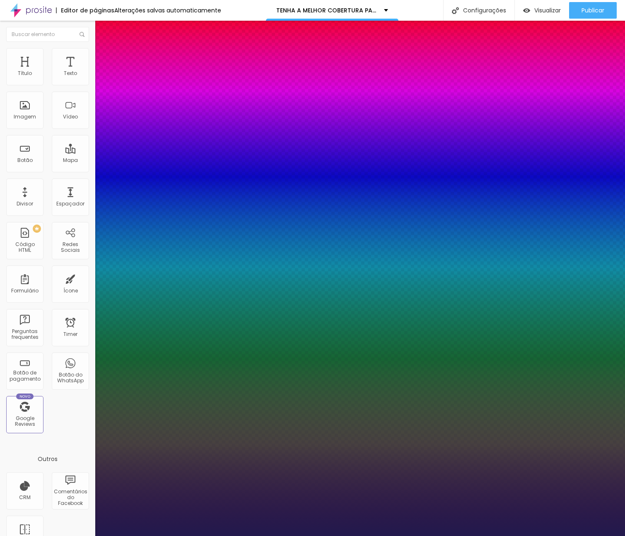
drag, startPoint x: 121, startPoint y: 138, endPoint x: 146, endPoint y: 138, distance: 25.3
type input "71"
type input "#194D47"
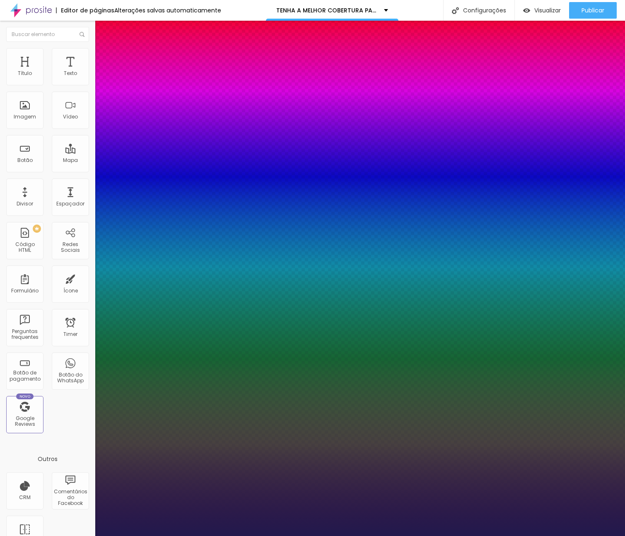
click at [175, 258] on div at bounding box center [312, 268] width 625 height 536
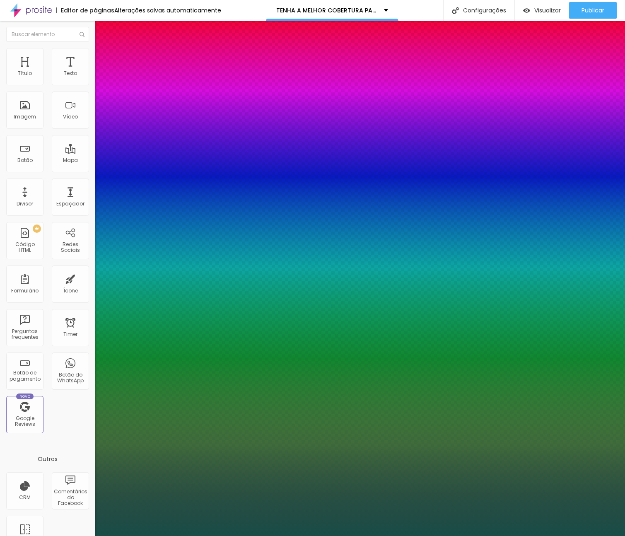
click at [497, 535] on div at bounding box center [312, 536] width 625 height 0
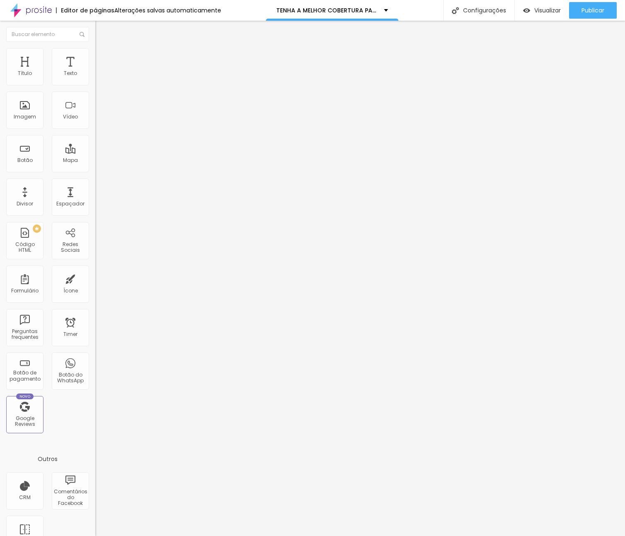
click at [95, 55] on li "Avançado" at bounding box center [142, 52] width 95 height 8
type input "11"
type input "10"
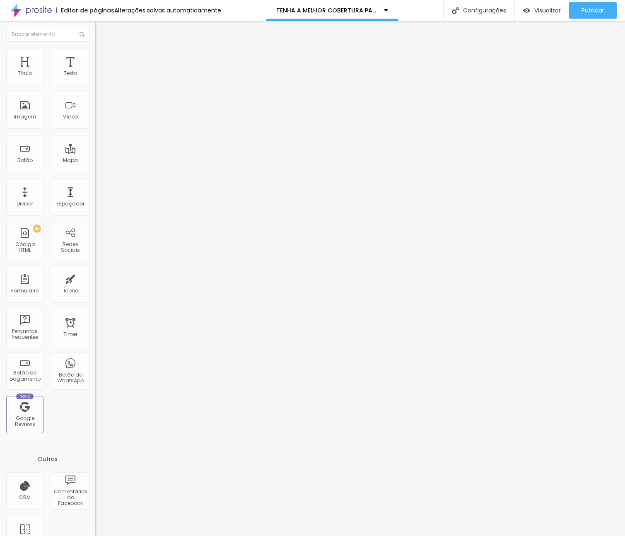
type input "5"
type input "0"
drag, startPoint x: 14, startPoint y: 83, endPoint x: -2, endPoint y: 82, distance: 15.4
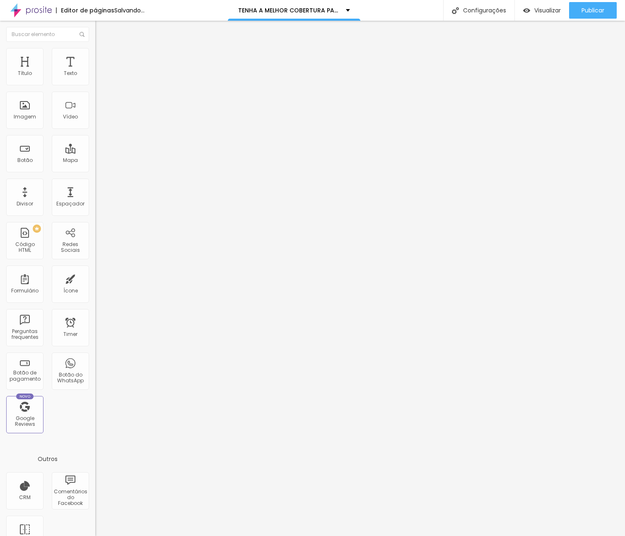
type input "0"
click at [0, 82] on html "Editor de páginas Salvando... TENHA A MELHOR COBERTURA PARA SEU EVENTO Configur…" at bounding box center [312, 268] width 625 height 536
click at [103, 57] on span "Avançado" at bounding box center [116, 53] width 27 height 7
type input "11"
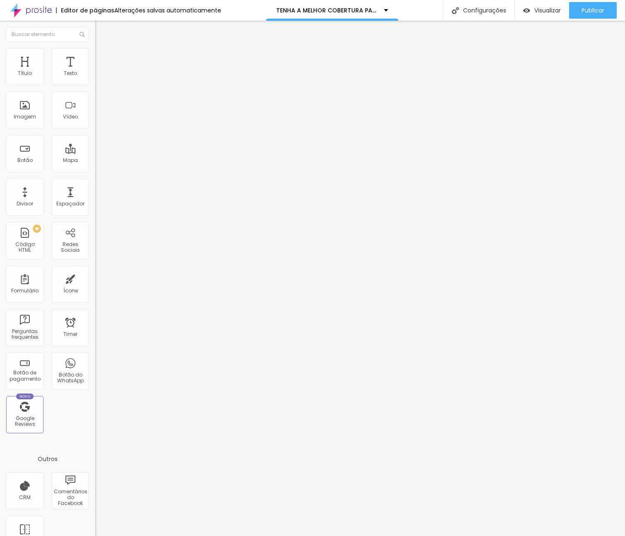
type input "10"
type input "7"
type input "0"
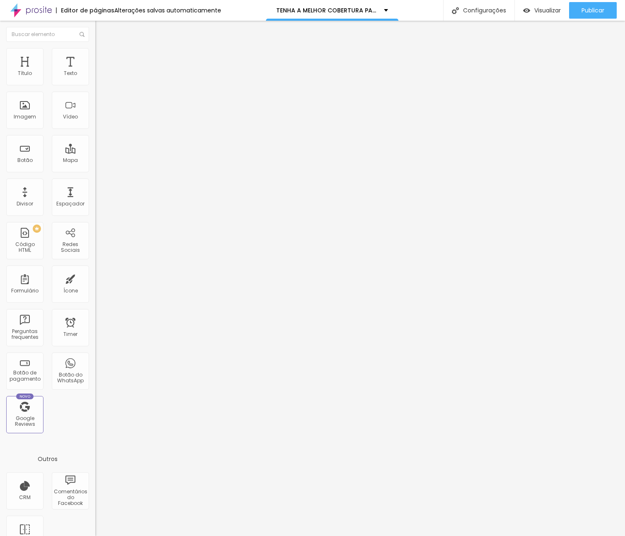
type input "0"
drag, startPoint x: 25, startPoint y: 100, endPoint x: -2, endPoint y: 99, distance: 26.5
type input "0"
click at [0, 99] on html "Editor de páginas Alterações salvas automaticamente TENHA A MELHOR COBERTURA PA…" at bounding box center [312, 268] width 625 height 536
click at [95, 55] on li "Avançado" at bounding box center [142, 52] width 95 height 8
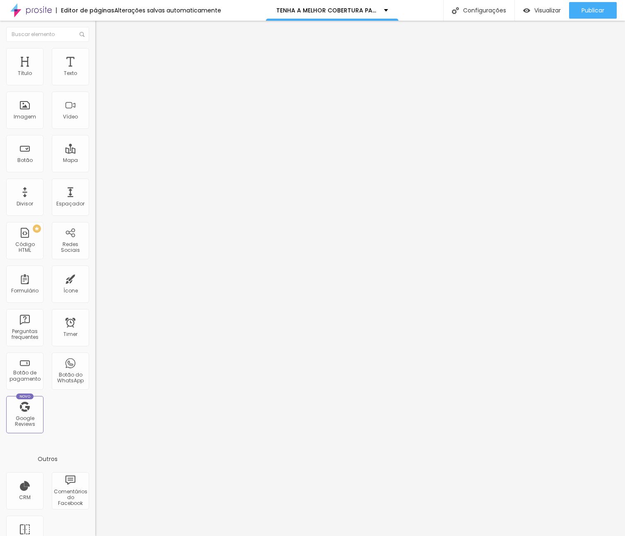
type input "11"
type input "1"
drag, startPoint x: 24, startPoint y: 101, endPoint x: 2, endPoint y: 101, distance: 22.8
click at [95, 101] on div "0 Espaço de cima 0 Espaço de baixo ID Html Classes Html Visível nos dispositivo…" at bounding box center [142, 230] width 95 height 348
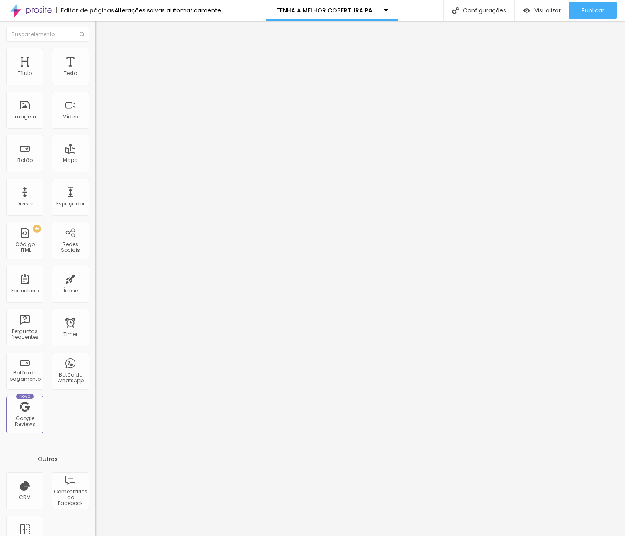
scroll to position [0, 0]
click at [103, 57] on span "Avançado" at bounding box center [116, 53] width 27 height 7
drag, startPoint x: 26, startPoint y: 83, endPoint x: 2, endPoint y: 97, distance: 27.3
click at [0, 91] on html "Editor de páginas Alterações salvas automaticamente TENHA A MELHOR COBERTURA PA…" at bounding box center [312, 268] width 625 height 536
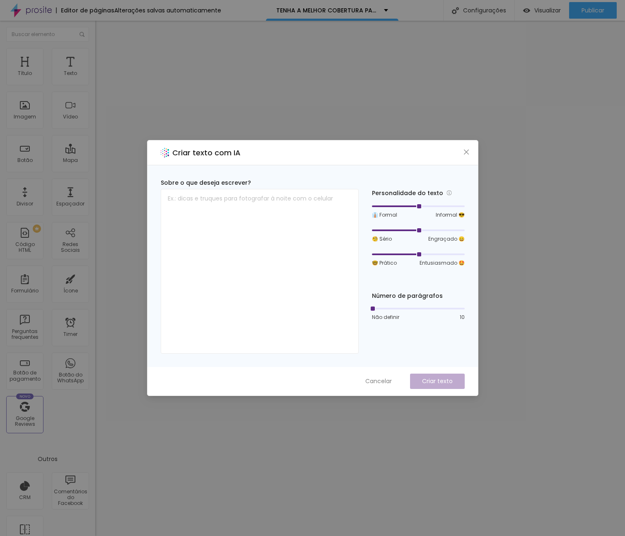
click at [376, 374] on button "Cancelar" at bounding box center [378, 381] width 43 height 15
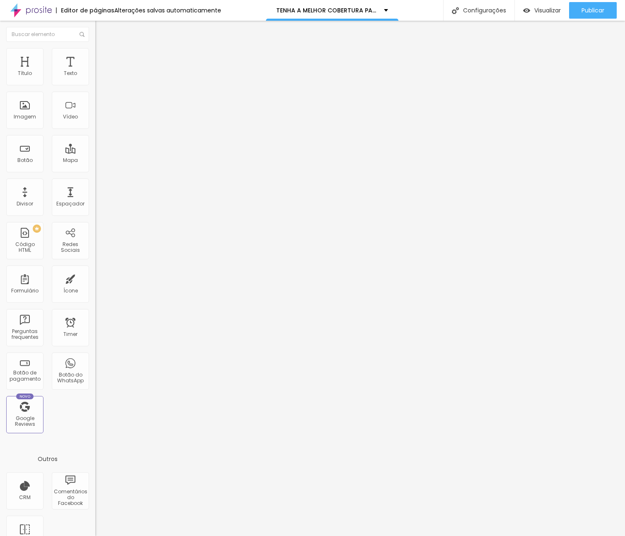
click at [95, 80] on button "button" at bounding box center [101, 75] width 12 height 9
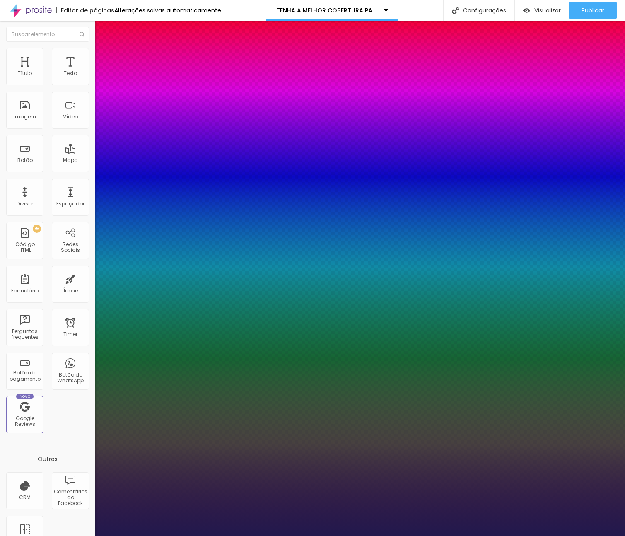
drag, startPoint x: 146, startPoint y: 200, endPoint x: 84, endPoint y: 198, distance: 62.1
drag, startPoint x: 108, startPoint y: 162, endPoint x: 119, endPoint y: 174, distance: 16.7
click at [275, 535] on div at bounding box center [312, 536] width 625 height 0
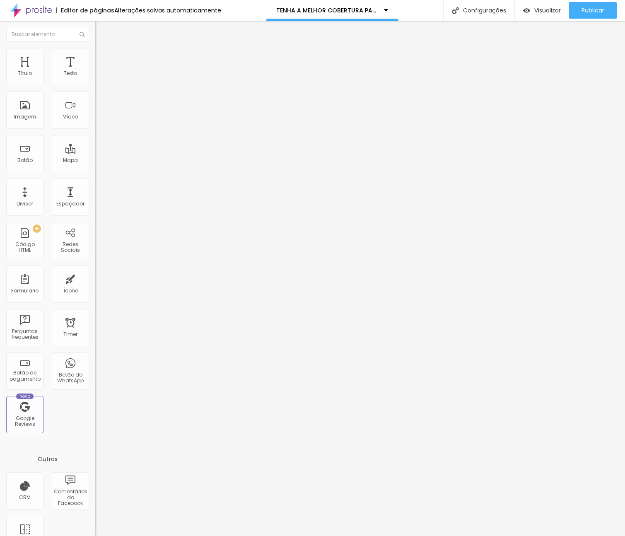
click at [99, 77] on icon "button" at bounding box center [101, 74] width 5 height 5
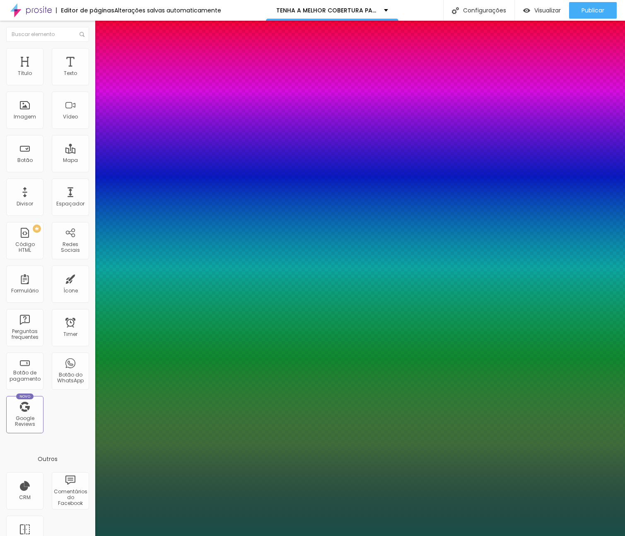
drag, startPoint x: 142, startPoint y: 200, endPoint x: 153, endPoint y: 171, distance: 30.5
click at [70, 195] on body "Editor de páginas Alterações salvas automaticamente TENHA A MELHOR COBERTURA PA…" at bounding box center [312, 268] width 625 height 536
click at [314, 535] on div at bounding box center [312, 536] width 625 height 0
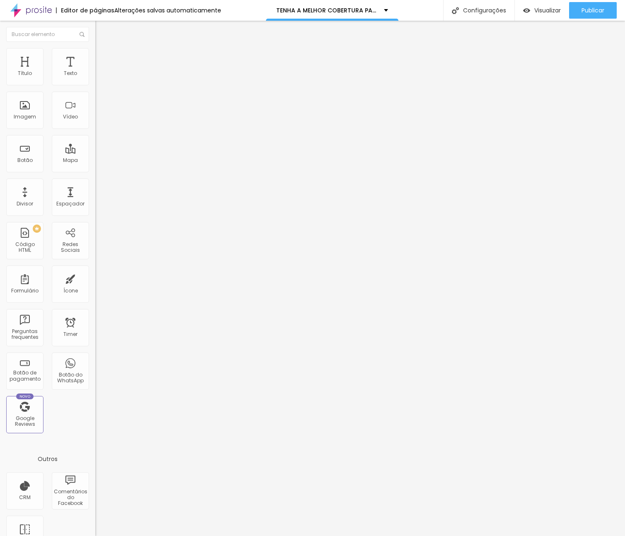
click at [95, 80] on button "button" at bounding box center [101, 75] width 12 height 9
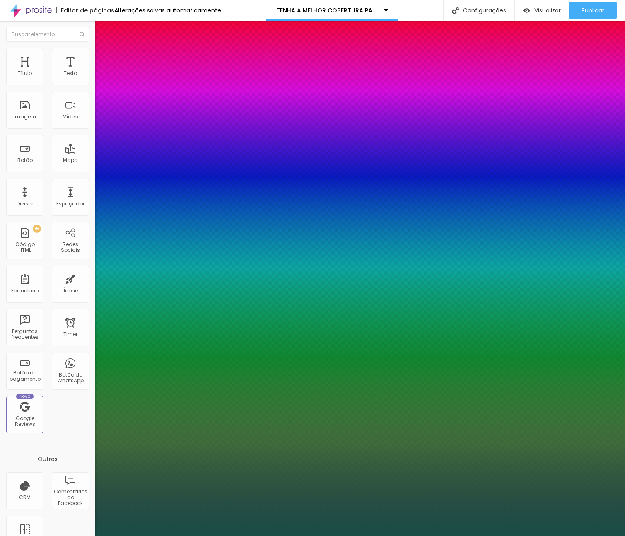
drag, startPoint x: 109, startPoint y: 199, endPoint x: 119, endPoint y: 198, distance: 9.9
click at [338, 535] on div at bounding box center [312, 536] width 625 height 0
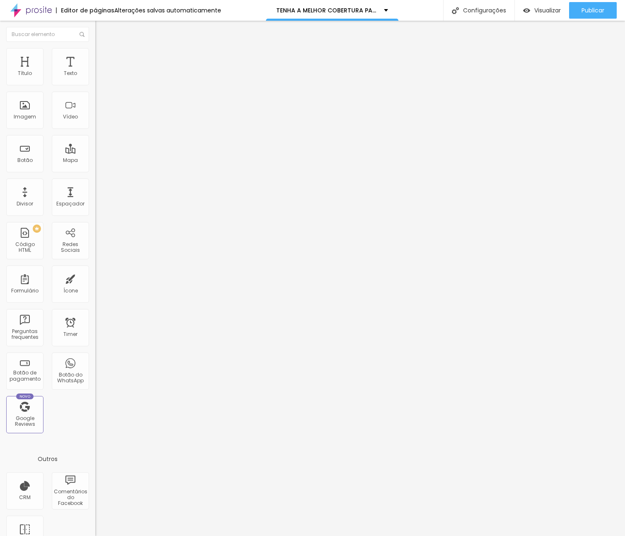
click at [95, 80] on button "button" at bounding box center [101, 75] width 12 height 9
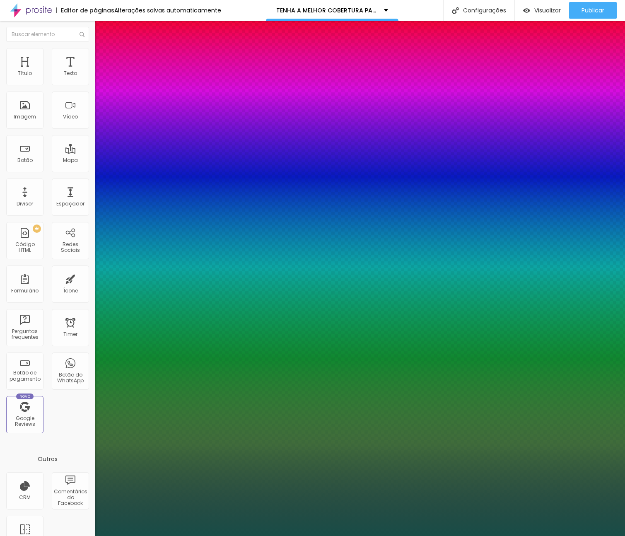
drag, startPoint x: 118, startPoint y: 198, endPoint x: 137, endPoint y: 198, distance: 19.5
click at [309, 535] on div at bounding box center [312, 536] width 625 height 0
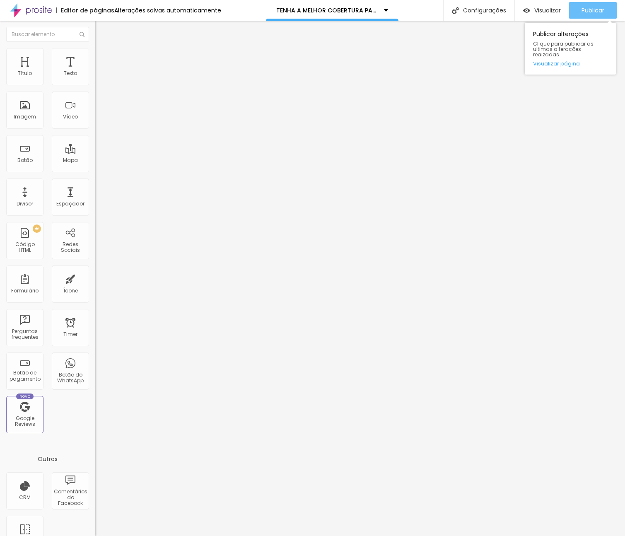
click at [588, 13] on span "Publicar" at bounding box center [592, 10] width 23 height 7
click at [597, 13] on span "Publicar" at bounding box center [592, 10] width 23 height 7
click at [611, 4] on button "Publicar" at bounding box center [593, 10] width 48 height 17
click at [590, 10] on span "Publicar" at bounding box center [592, 10] width 23 height 7
